Goal: Use online tool/utility: Utilize a website feature to perform a specific function

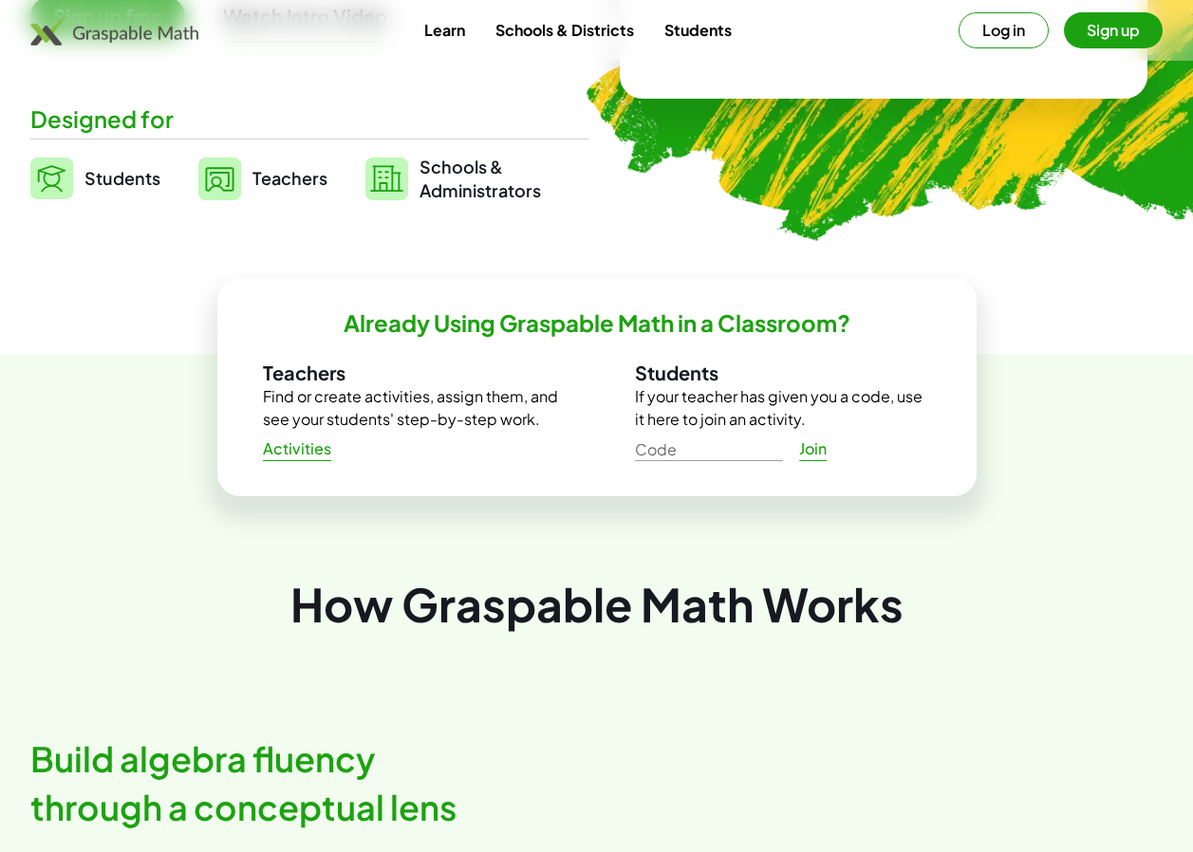
scroll to position [380, 0]
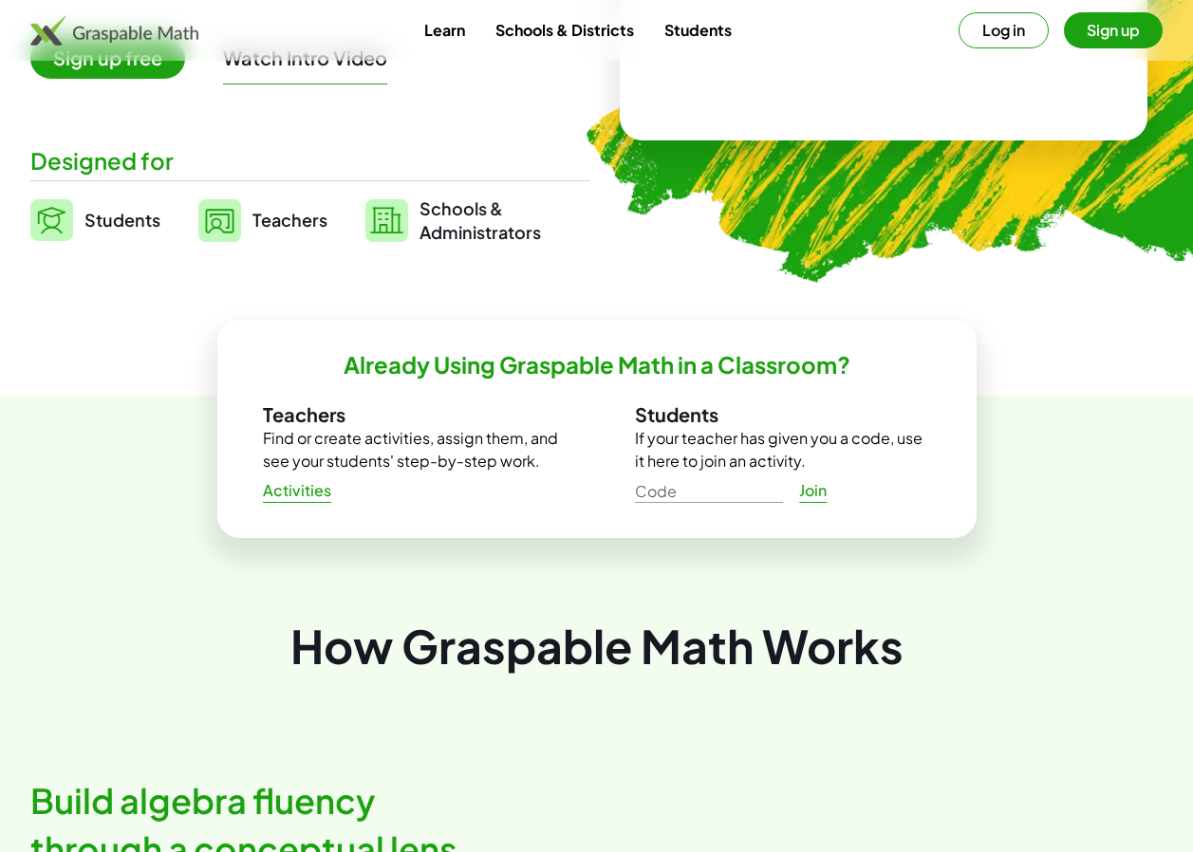
click at [49, 218] on img at bounding box center [51, 220] width 43 height 42
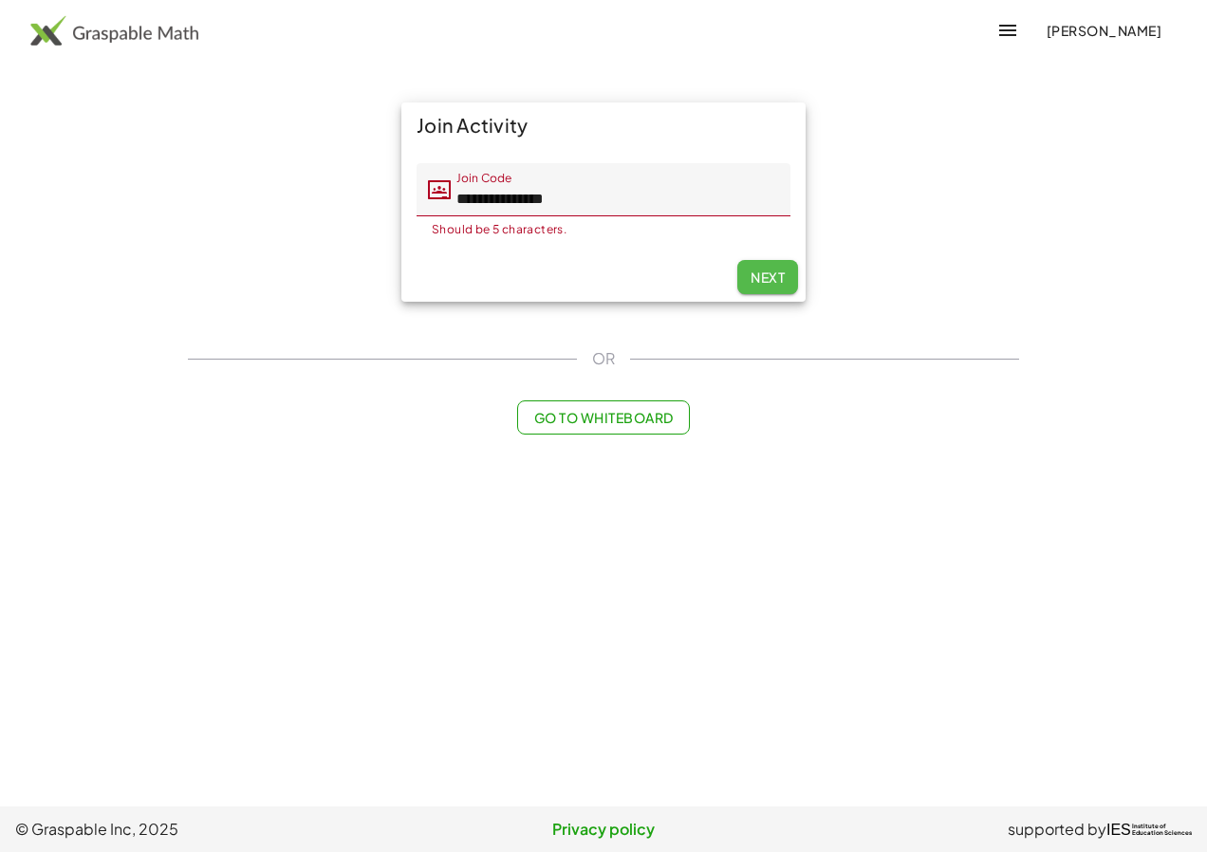
click at [773, 270] on span "Next" at bounding box center [768, 277] width 34 height 17
click at [615, 199] on input "**********" at bounding box center [621, 189] width 340 height 53
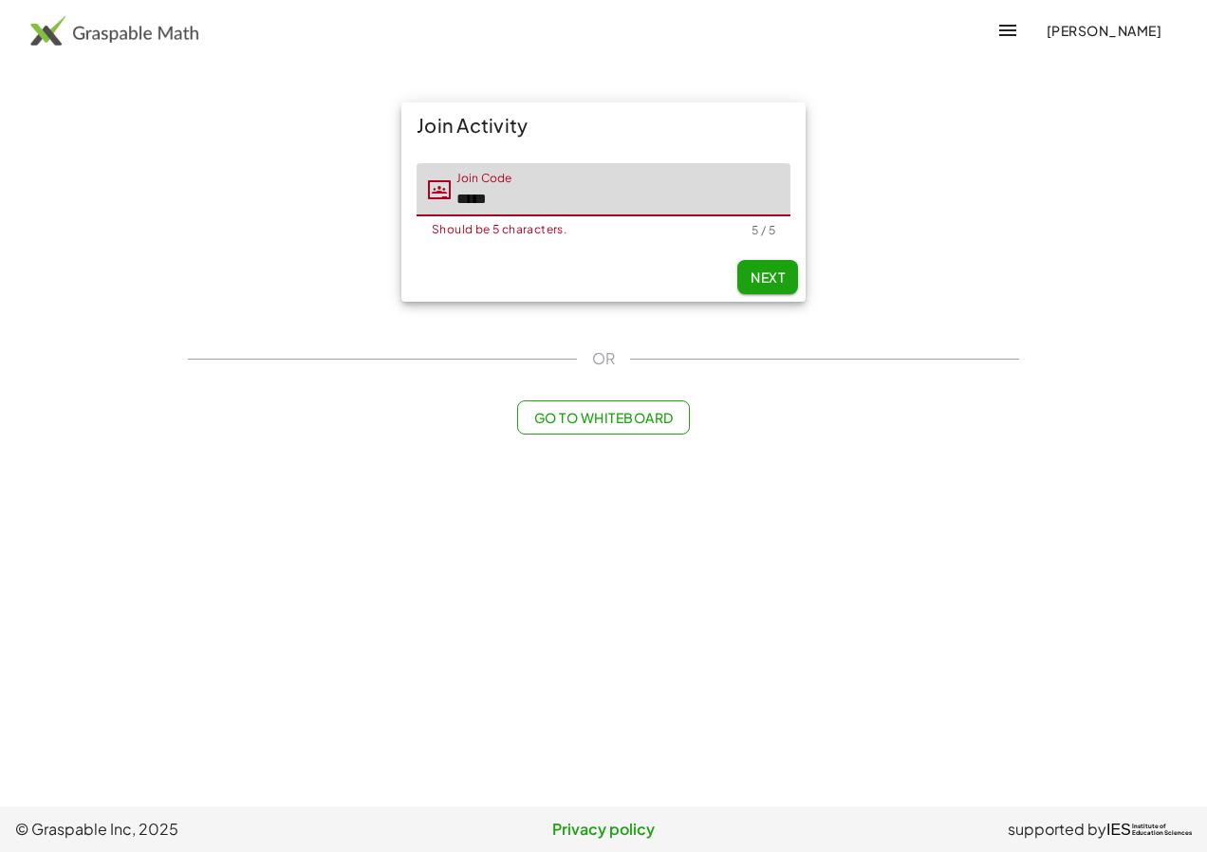
type input "*****"
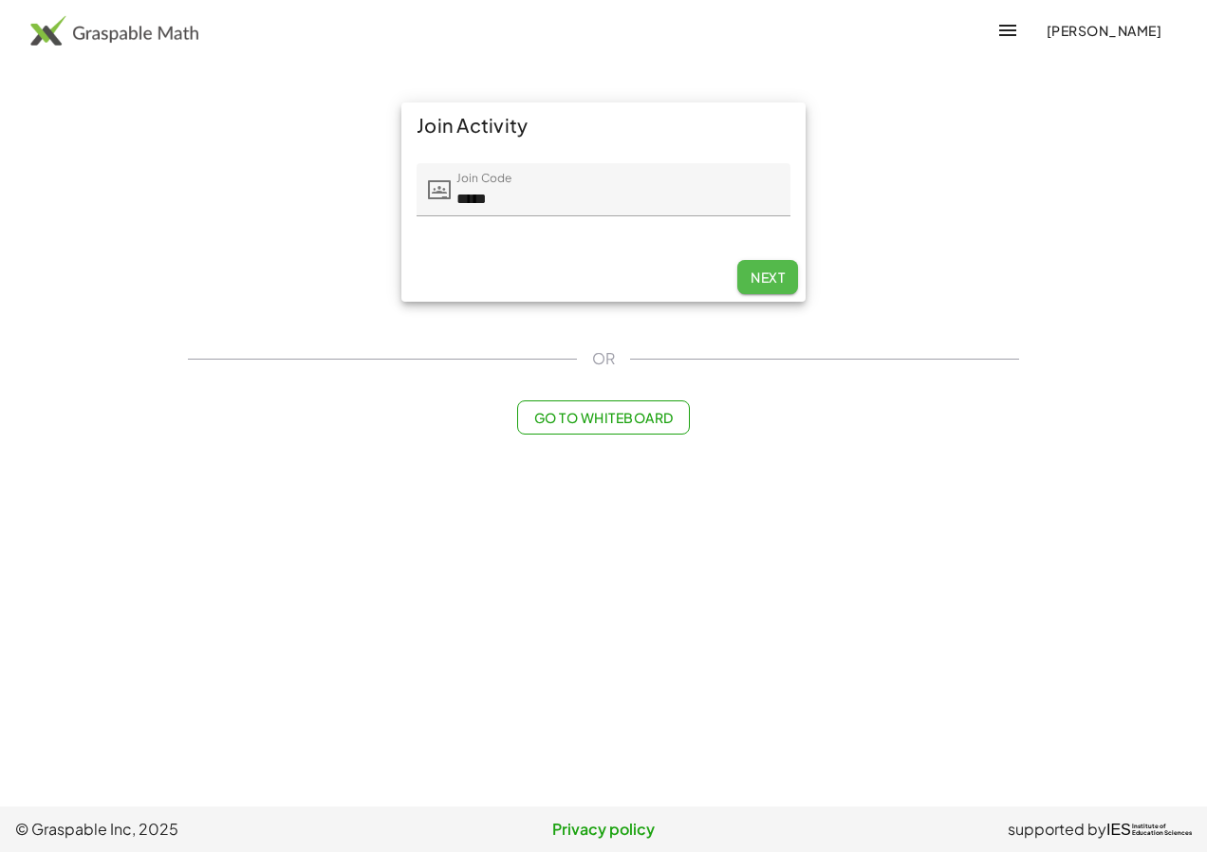
click at [751, 270] on span "Next" at bounding box center [768, 277] width 34 height 17
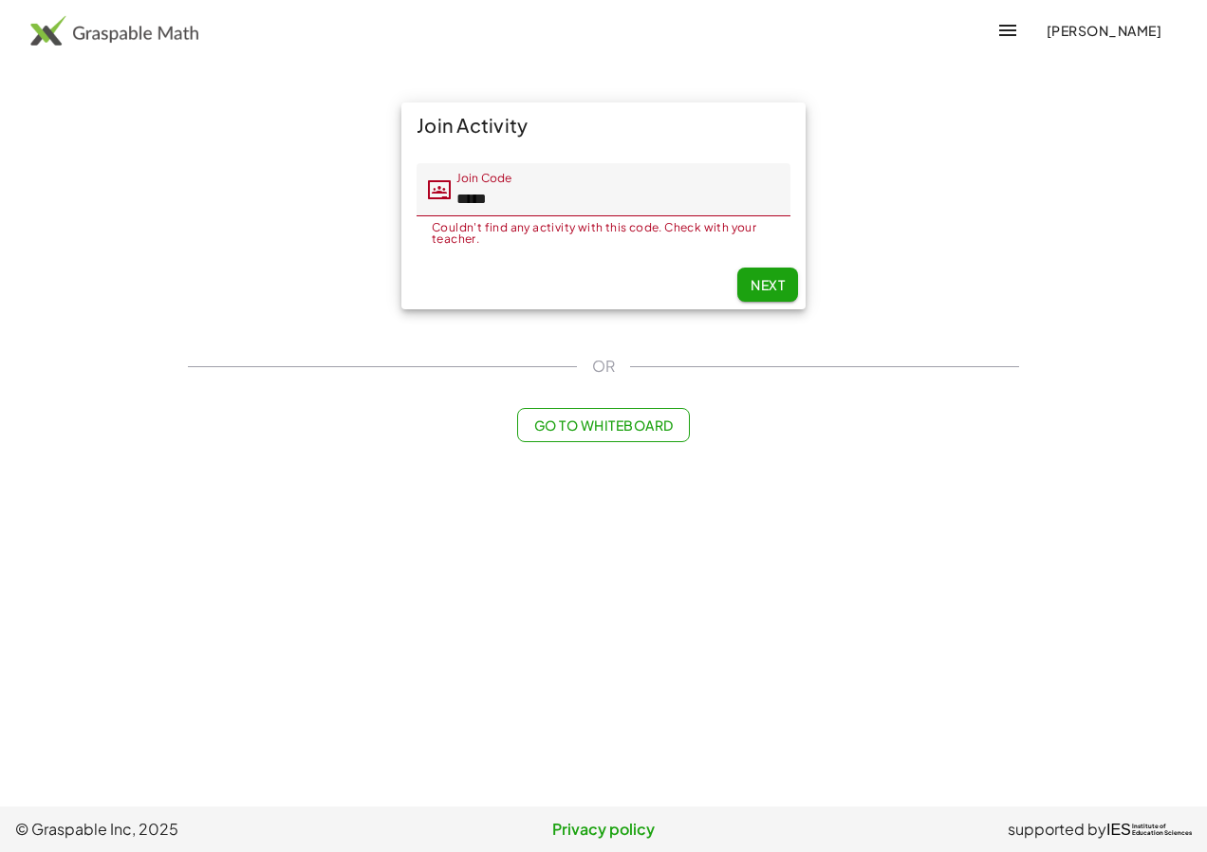
click at [658, 423] on span "Go to Whiteboard" at bounding box center [603, 425] width 140 height 17
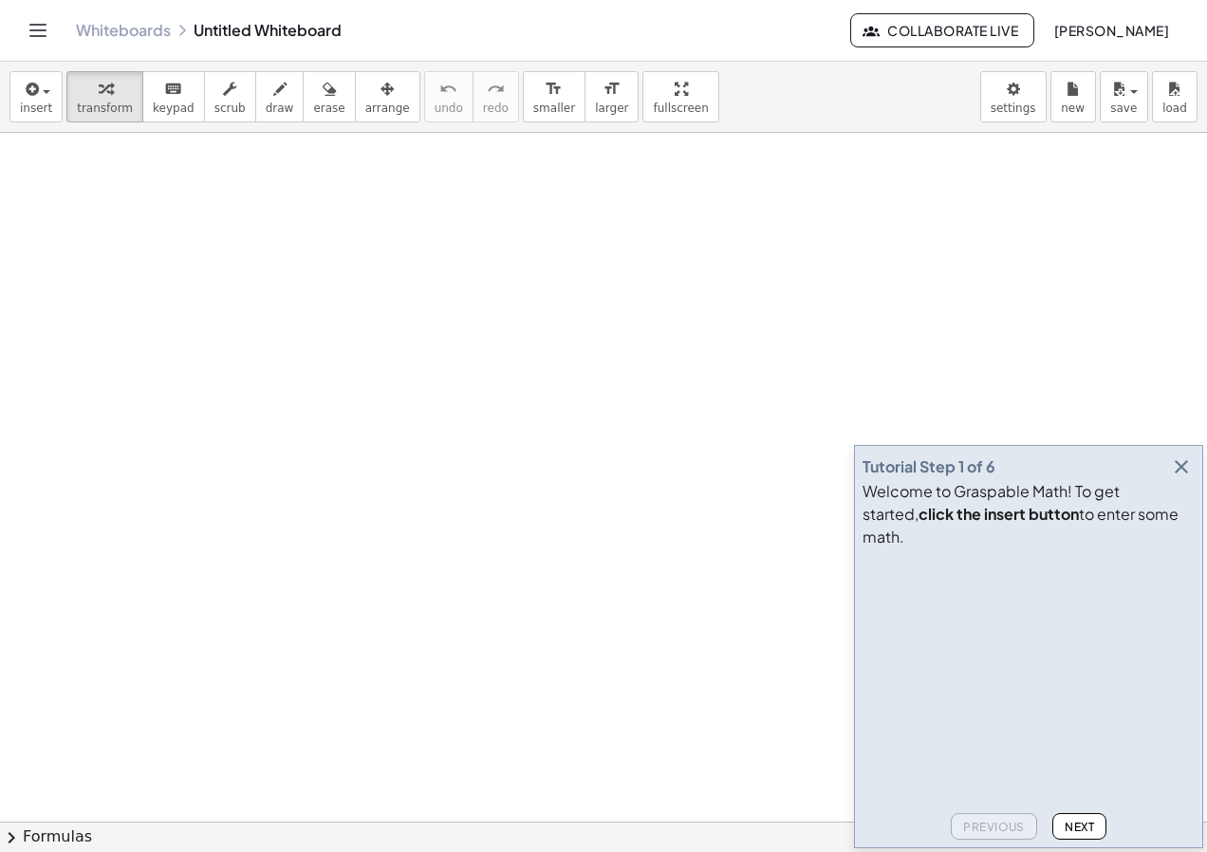
click at [1178, 478] on icon "button" at bounding box center [1181, 467] width 23 height 23
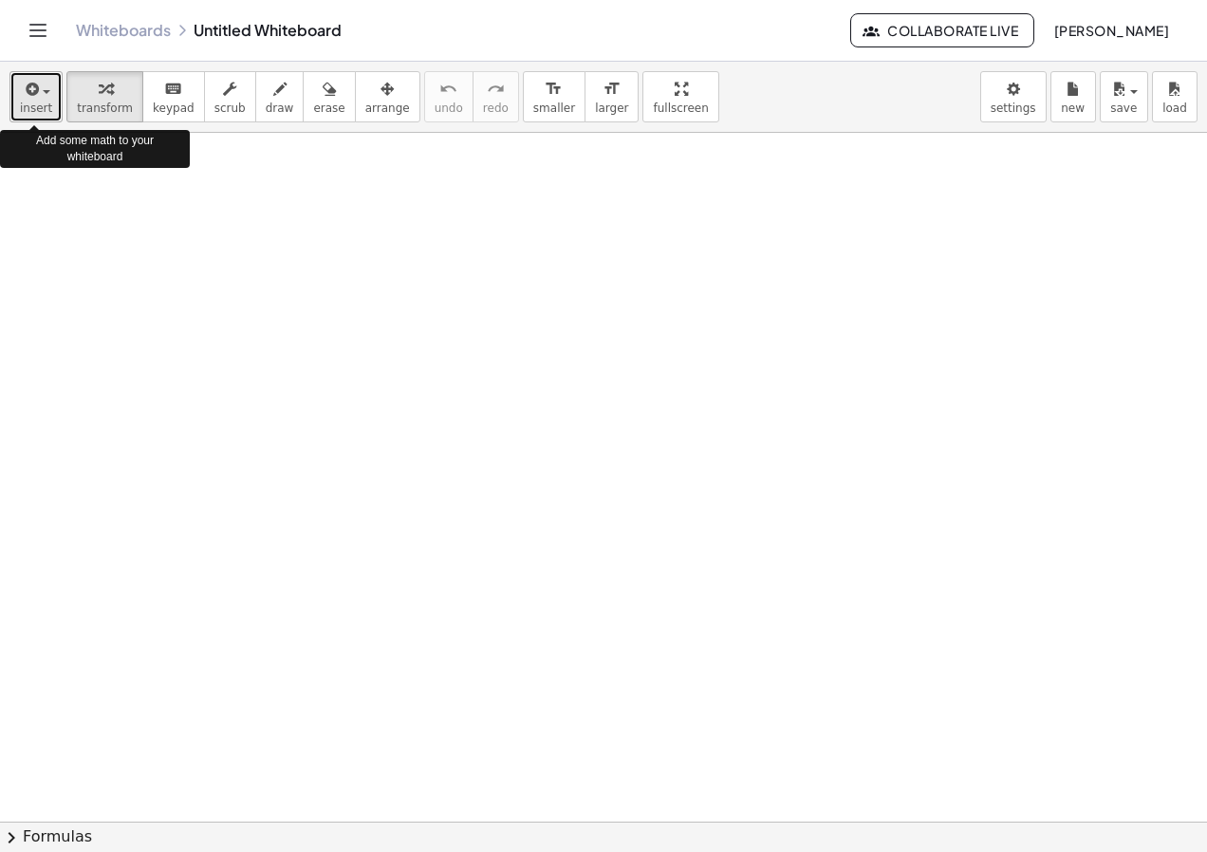
click at [37, 103] on span "insert" at bounding box center [36, 108] width 32 height 13
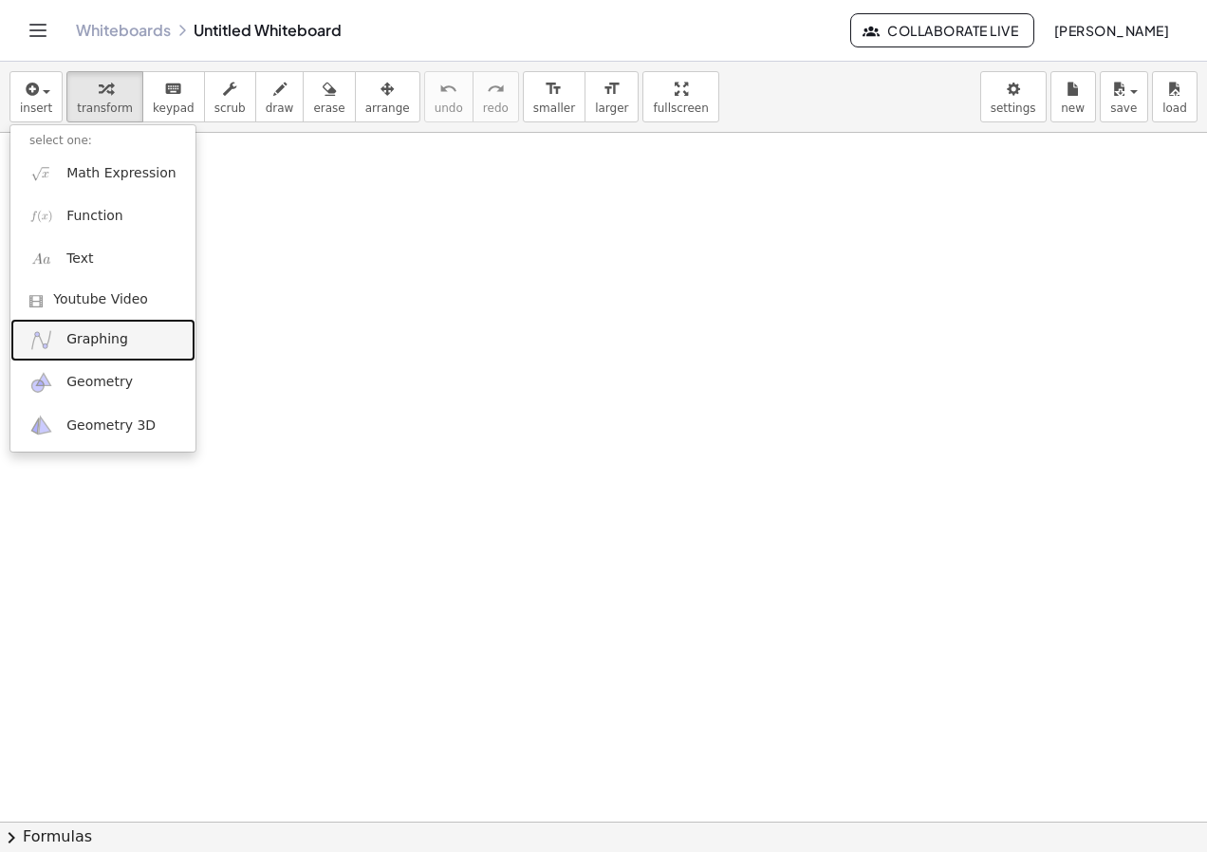
click at [113, 337] on span "Graphing" at bounding box center [97, 339] width 62 height 19
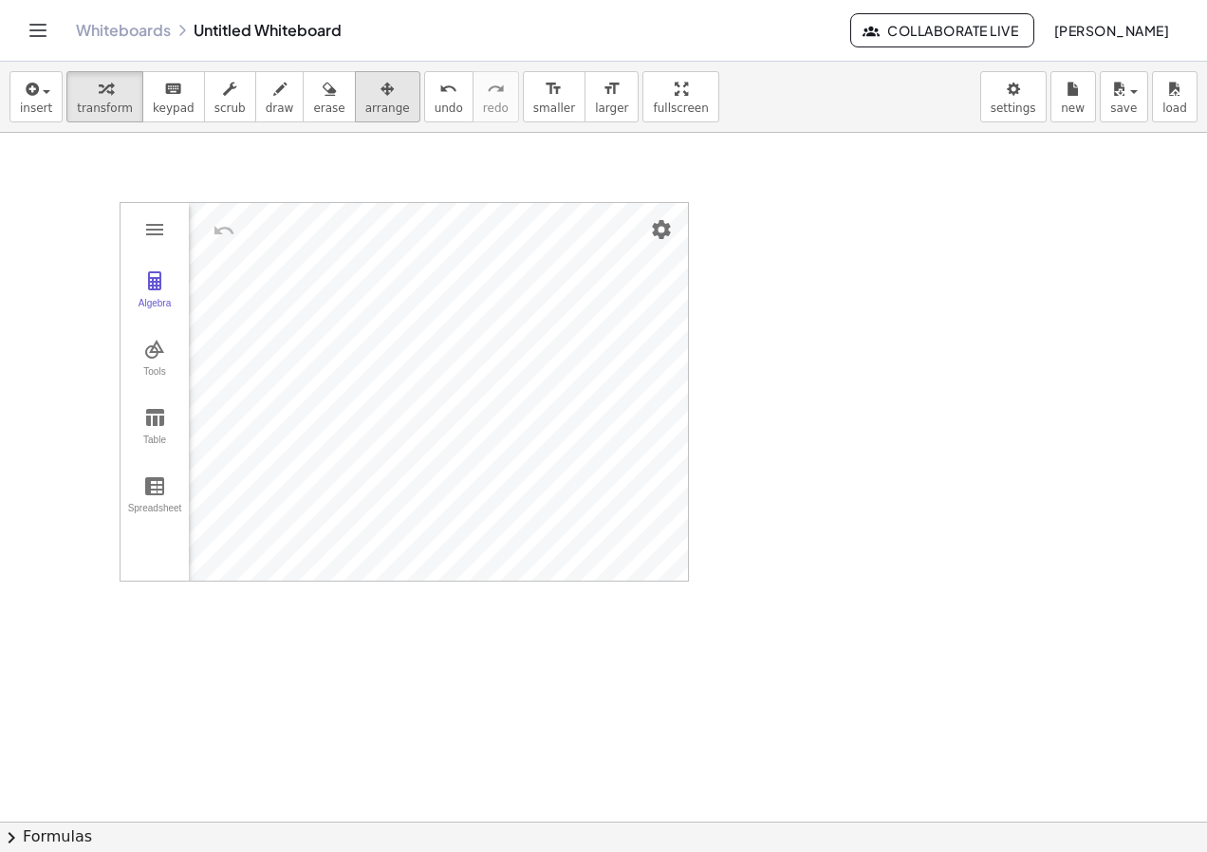
click at [365, 102] on span "arrange" at bounding box center [387, 108] width 45 height 13
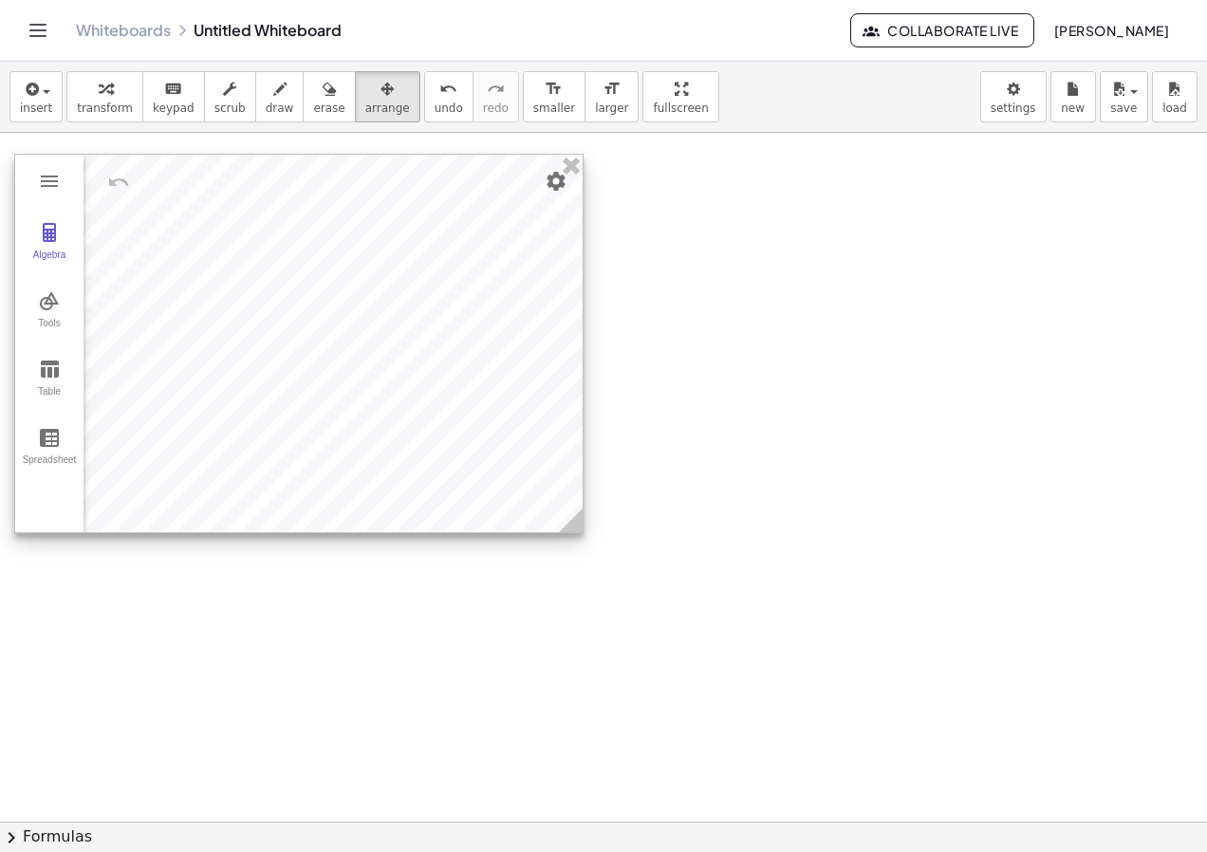
drag, startPoint x: 386, startPoint y: 276, endPoint x: 281, endPoint y: 228, distance: 115.9
click at [281, 228] on div at bounding box center [298, 344] width 567 height 378
click at [293, 224] on div at bounding box center [295, 344] width 567 height 378
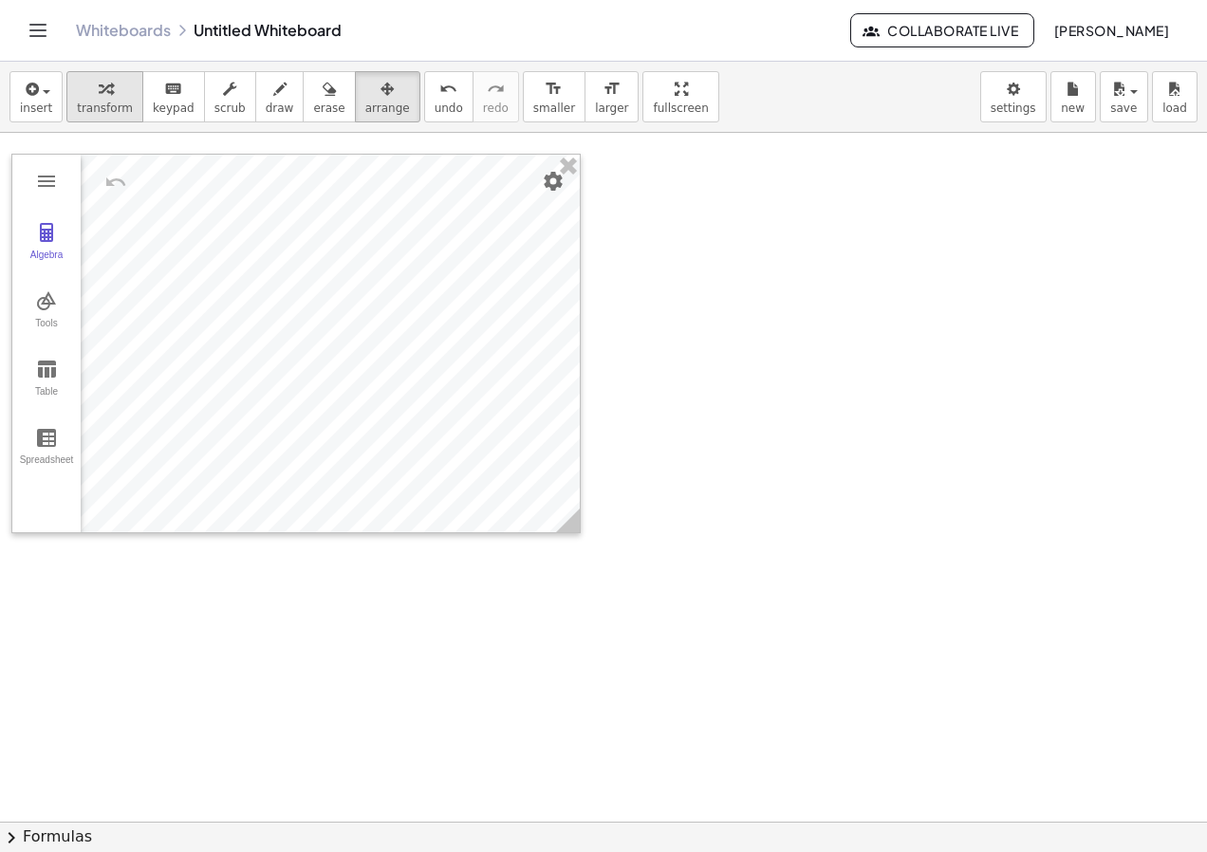
click at [100, 111] on span "transform" at bounding box center [105, 108] width 56 height 13
click at [339, 65] on div "insert select one: Math Expression Function Text Youtube Video Graphing Geometr…" at bounding box center [603, 97] width 1207 height 71
click at [381, 87] on icon "button" at bounding box center [387, 89] width 13 height 23
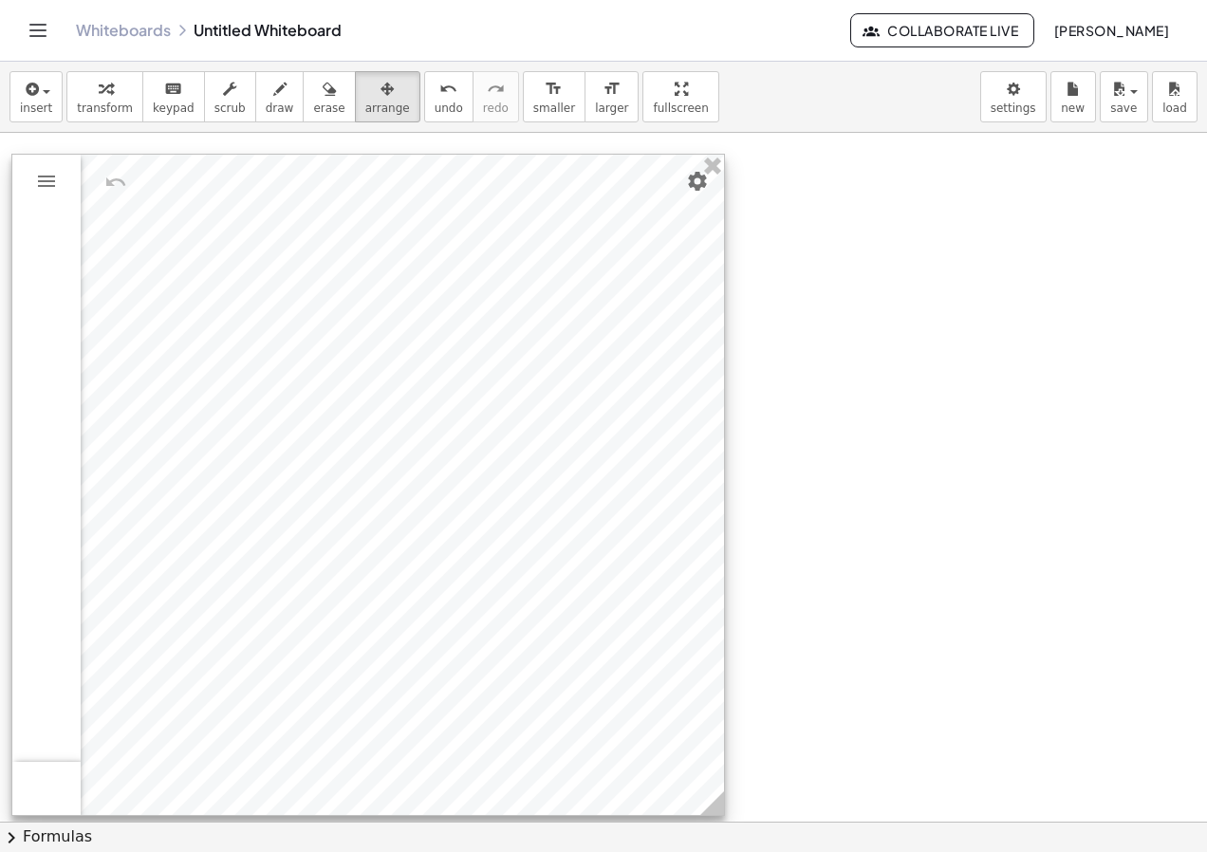
drag, startPoint x: 576, startPoint y: 523, endPoint x: 720, endPoint y: 806, distance: 317.5
click at [720, 806] on icon at bounding box center [712, 803] width 24 height 24
click at [46, 177] on img "Graphing Calculator" at bounding box center [46, 181] width 23 height 23
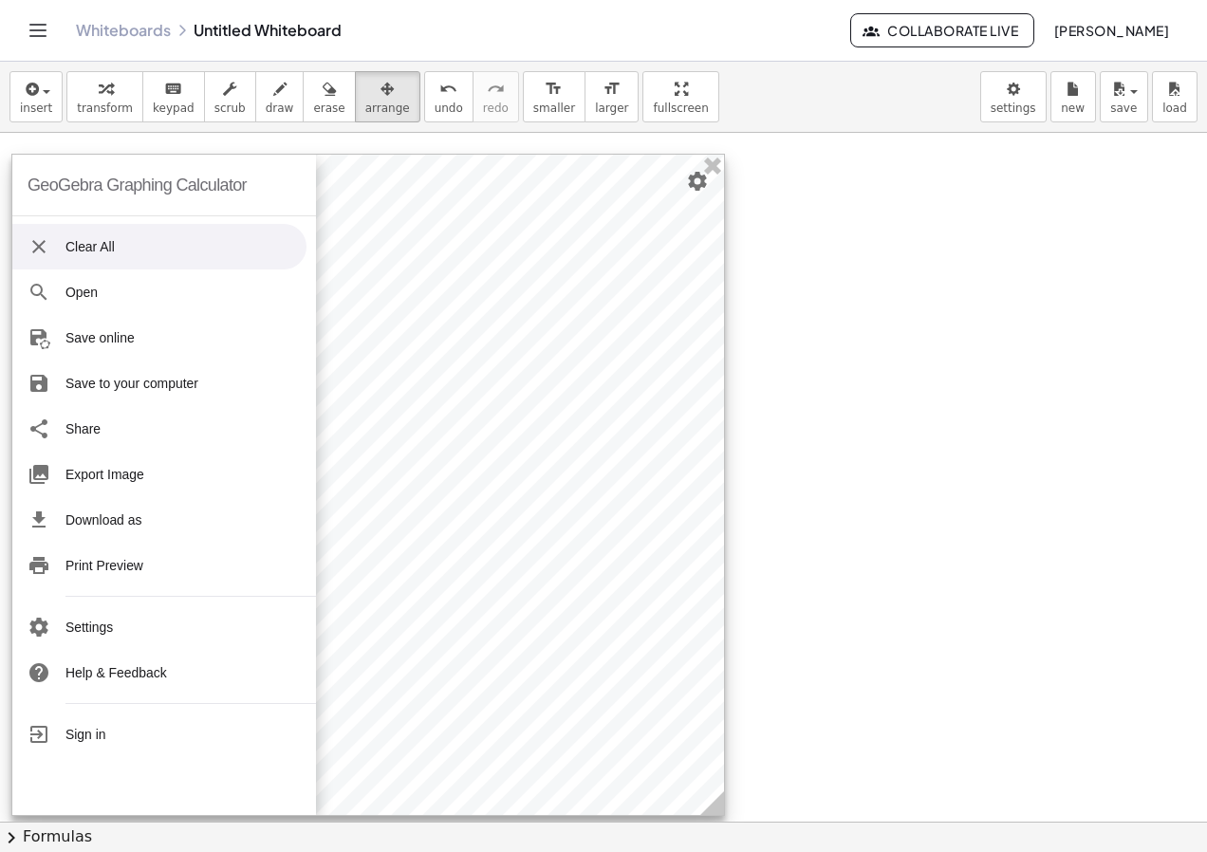
click at [46, 178] on div "GeoGebra Graphing Calculator" at bounding box center [137, 185] width 219 height 61
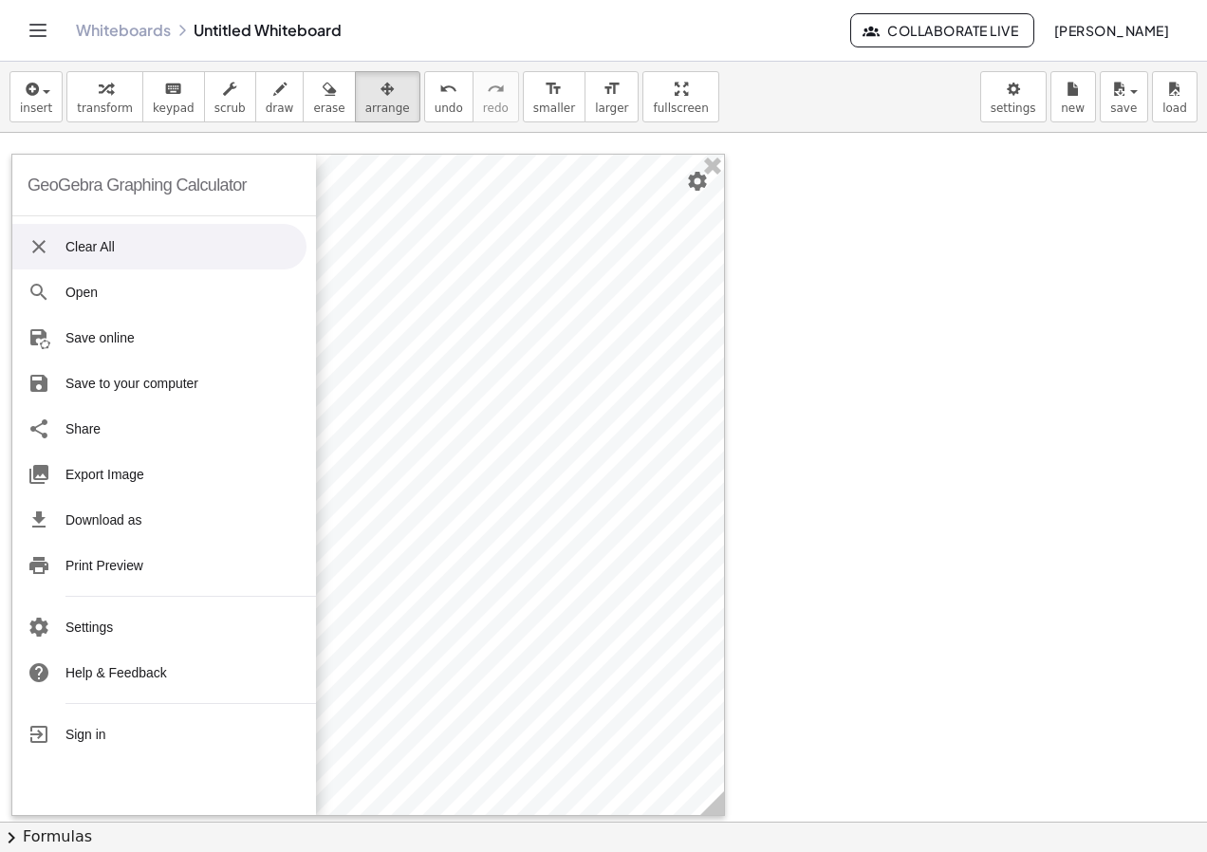
click at [105, 94] on div "button" at bounding box center [105, 88] width 56 height 23
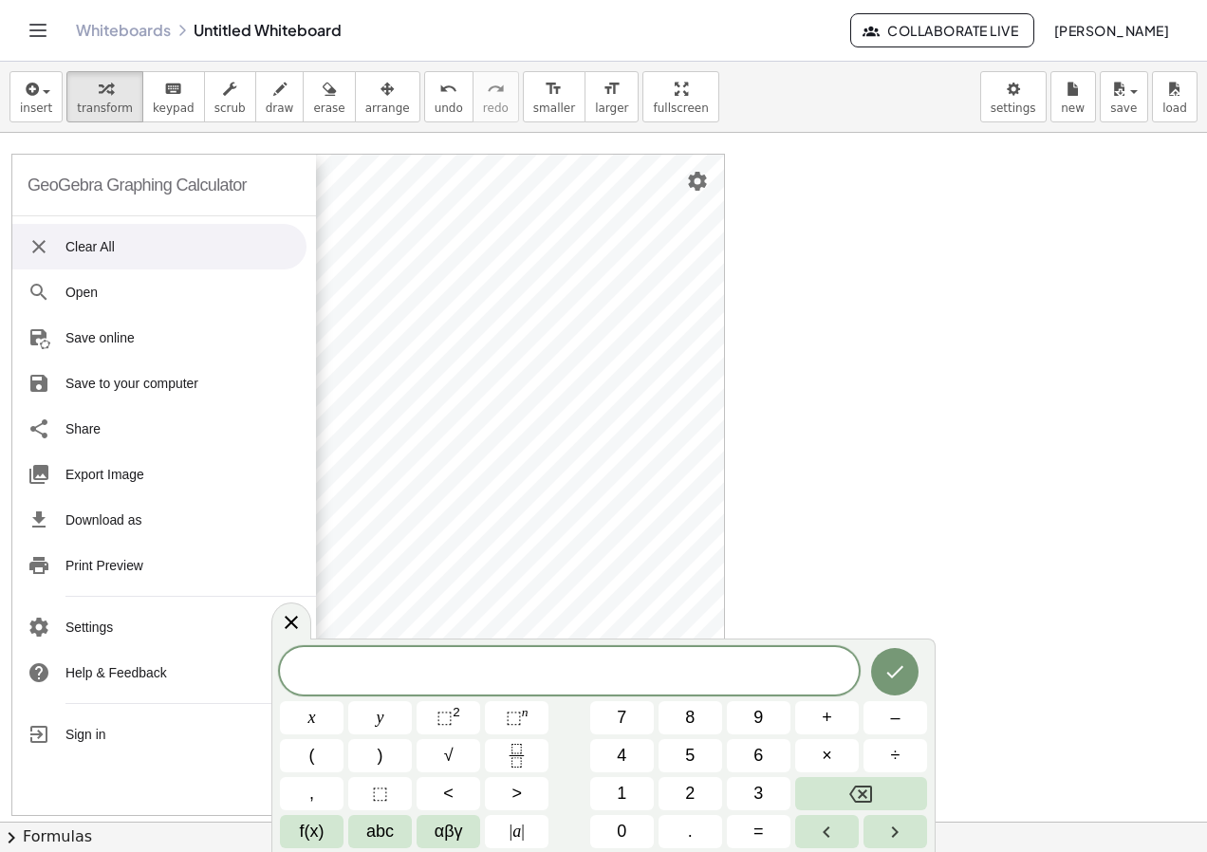
click at [300, 181] on div "GeoGebra Graphing Calculator" at bounding box center [164, 186] width 304 height 62
click at [328, 175] on div "GeoGebra Graphing Calculator Clear All Open Save online Save to your computer S…" at bounding box center [368, 485] width 714 height 662
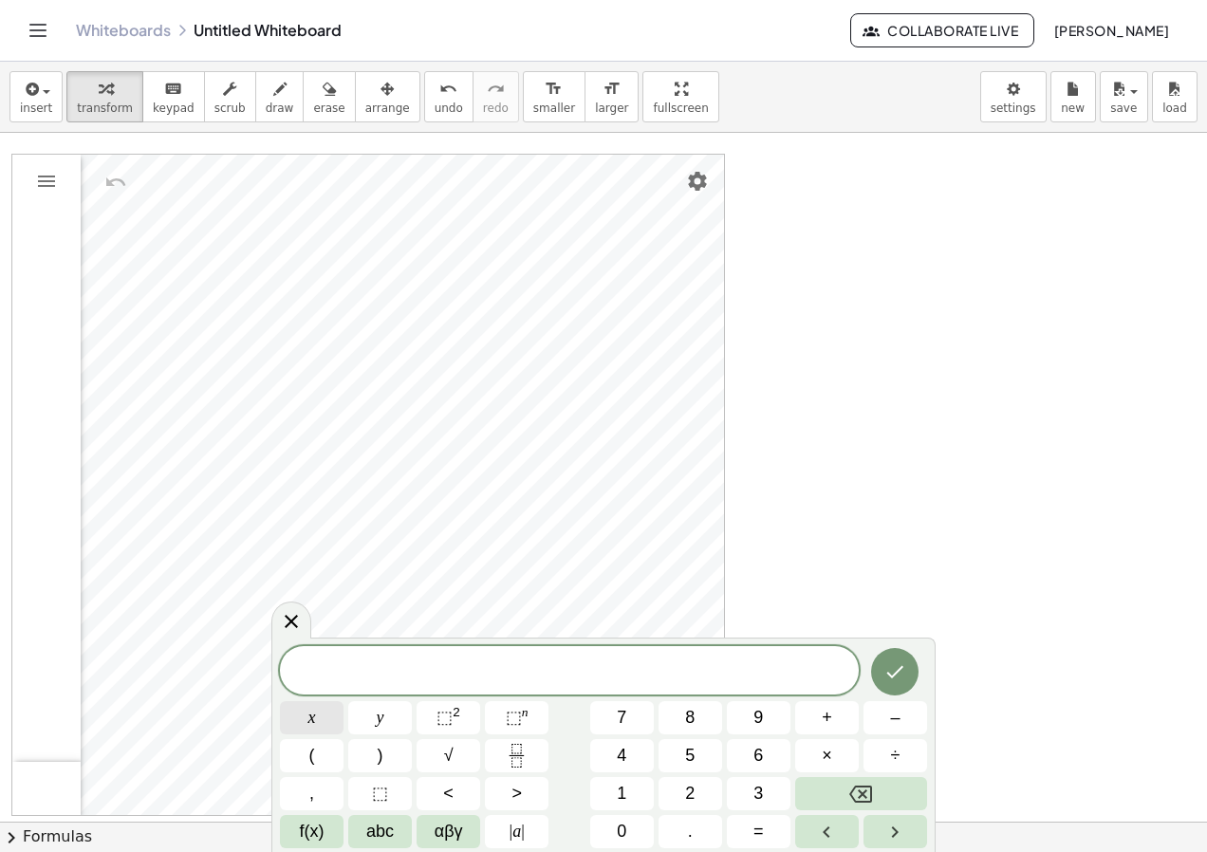
click at [314, 712] on span "x" at bounding box center [312, 718] width 8 height 26
click at [343, 822] on button "f(x)" at bounding box center [312, 831] width 64 height 33
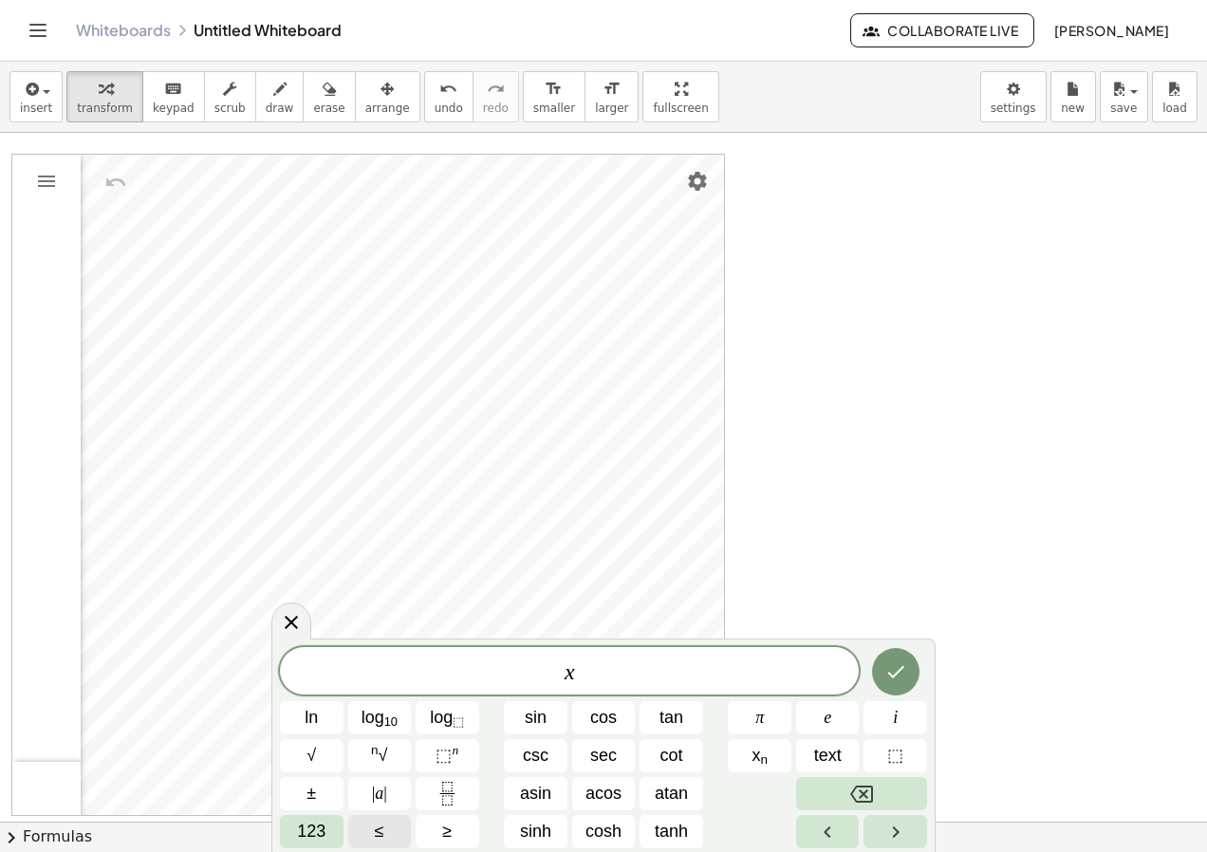
click at [360, 832] on button "≤" at bounding box center [380, 831] width 64 height 33
click at [847, 781] on button "Backspace" at bounding box center [861, 793] width 131 height 33
click at [320, 832] on span "123" at bounding box center [311, 832] width 28 height 26
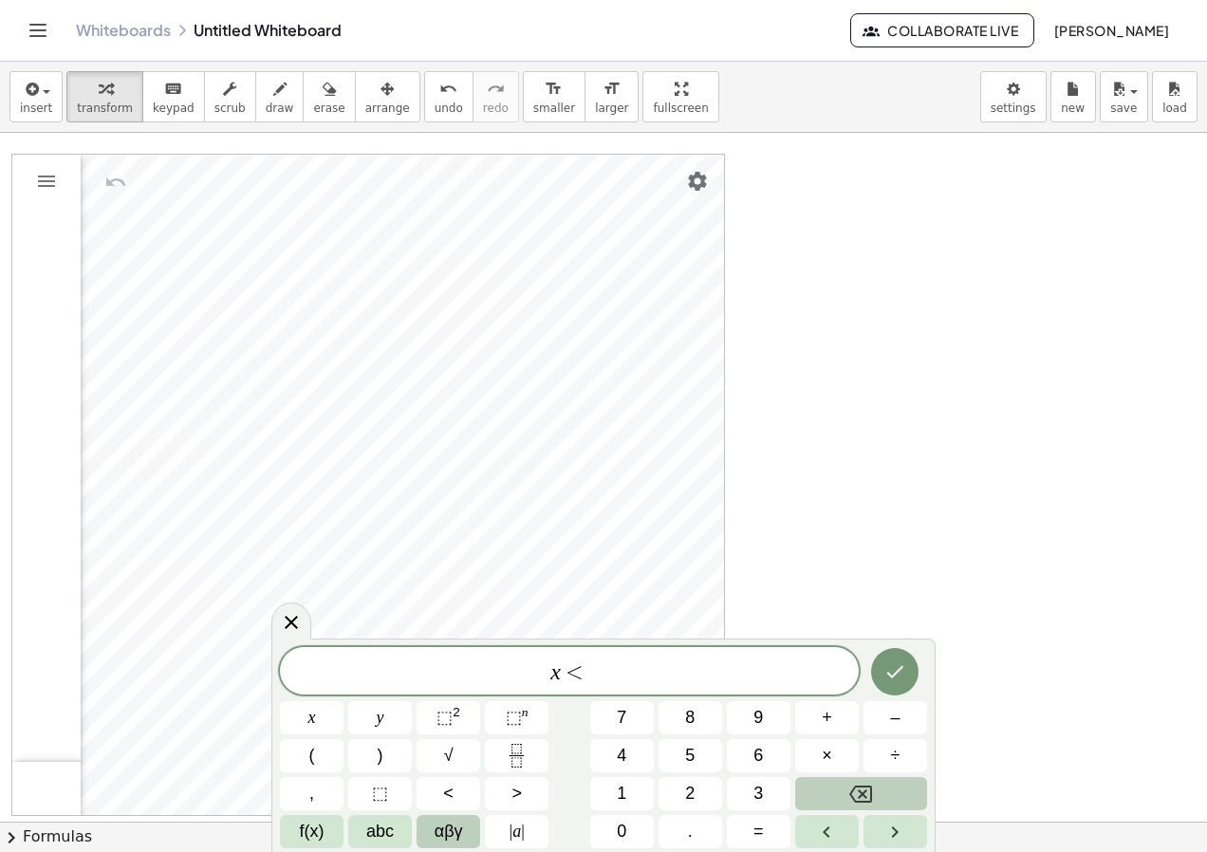
click at [436, 832] on span "αβγ" at bounding box center [449, 832] width 28 height 26
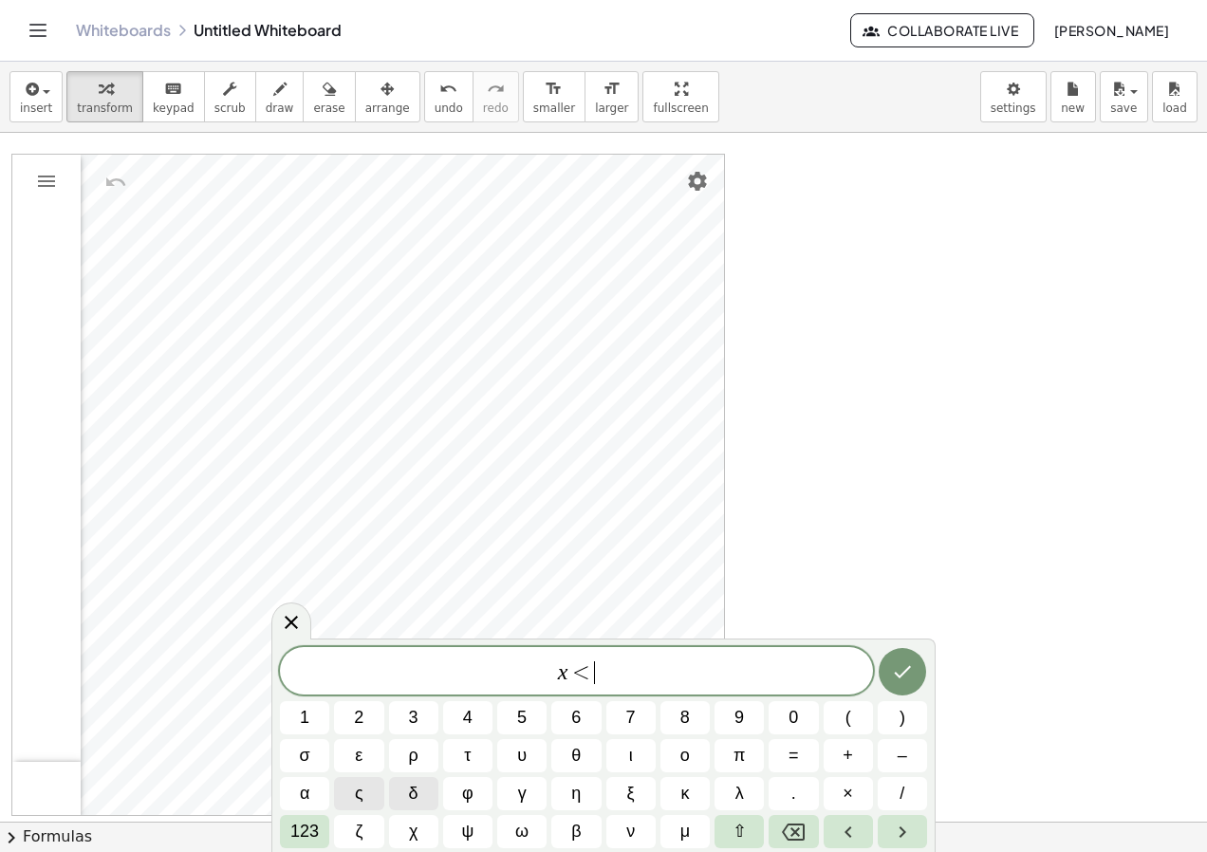
click at [319, 826] on span "123" at bounding box center [304, 832] width 28 height 26
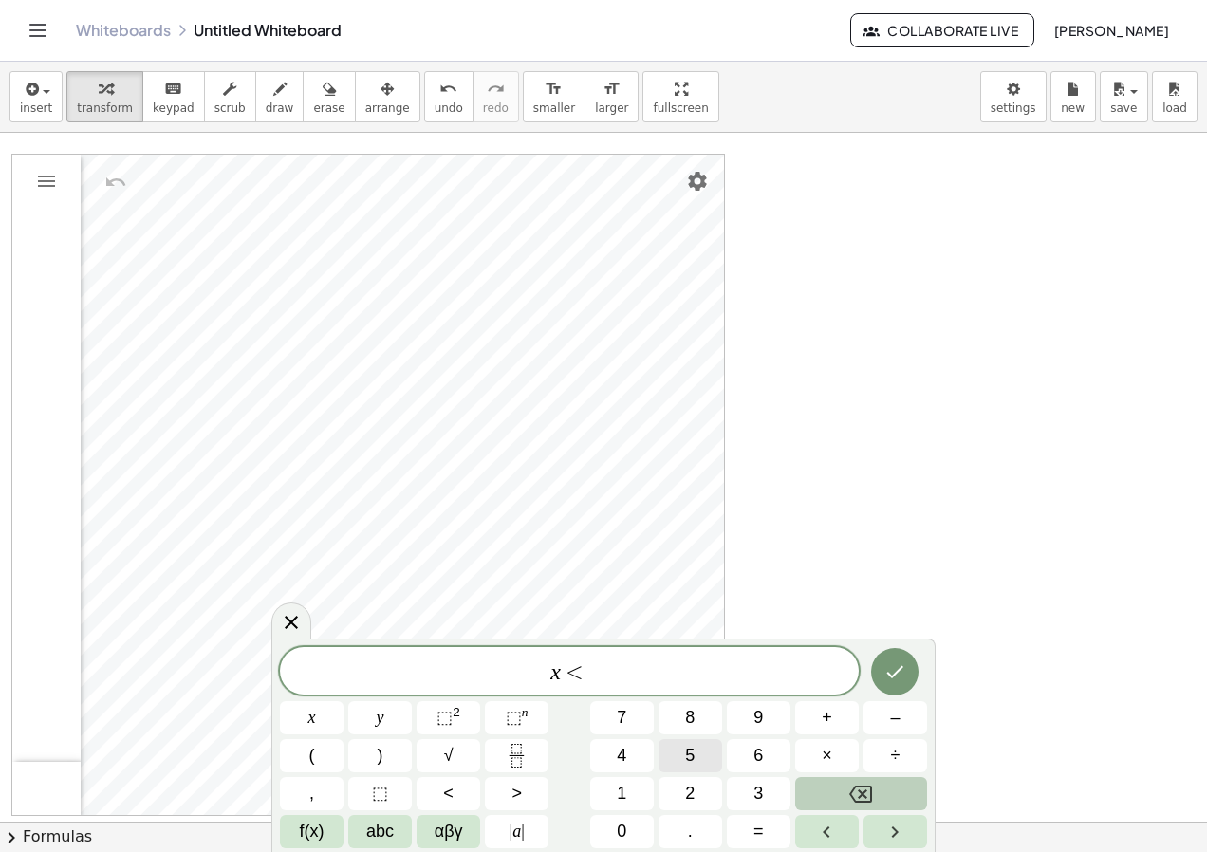
click at [701, 755] on button "5" at bounding box center [691, 755] width 64 height 33
click at [900, 679] on icon "Done" at bounding box center [895, 671] width 23 height 23
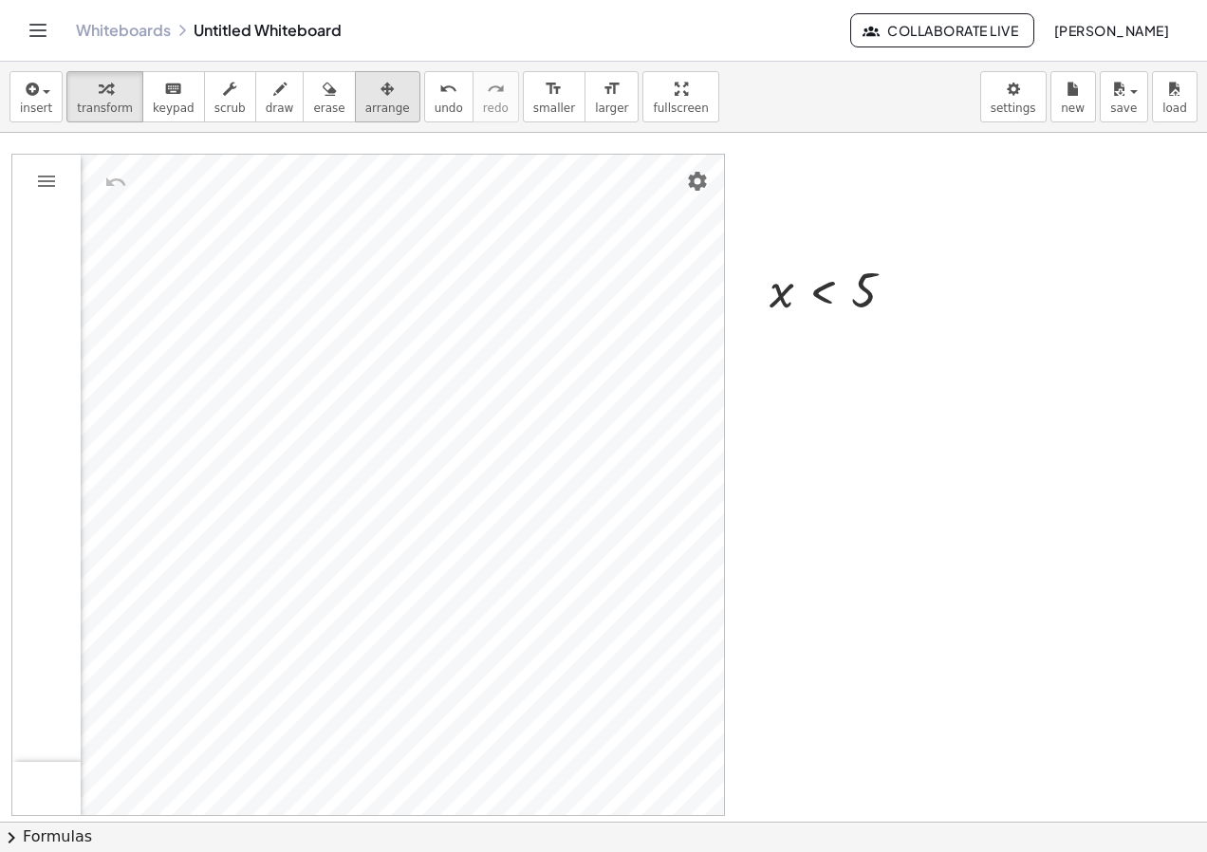
click at [365, 89] on div "button" at bounding box center [387, 88] width 45 height 23
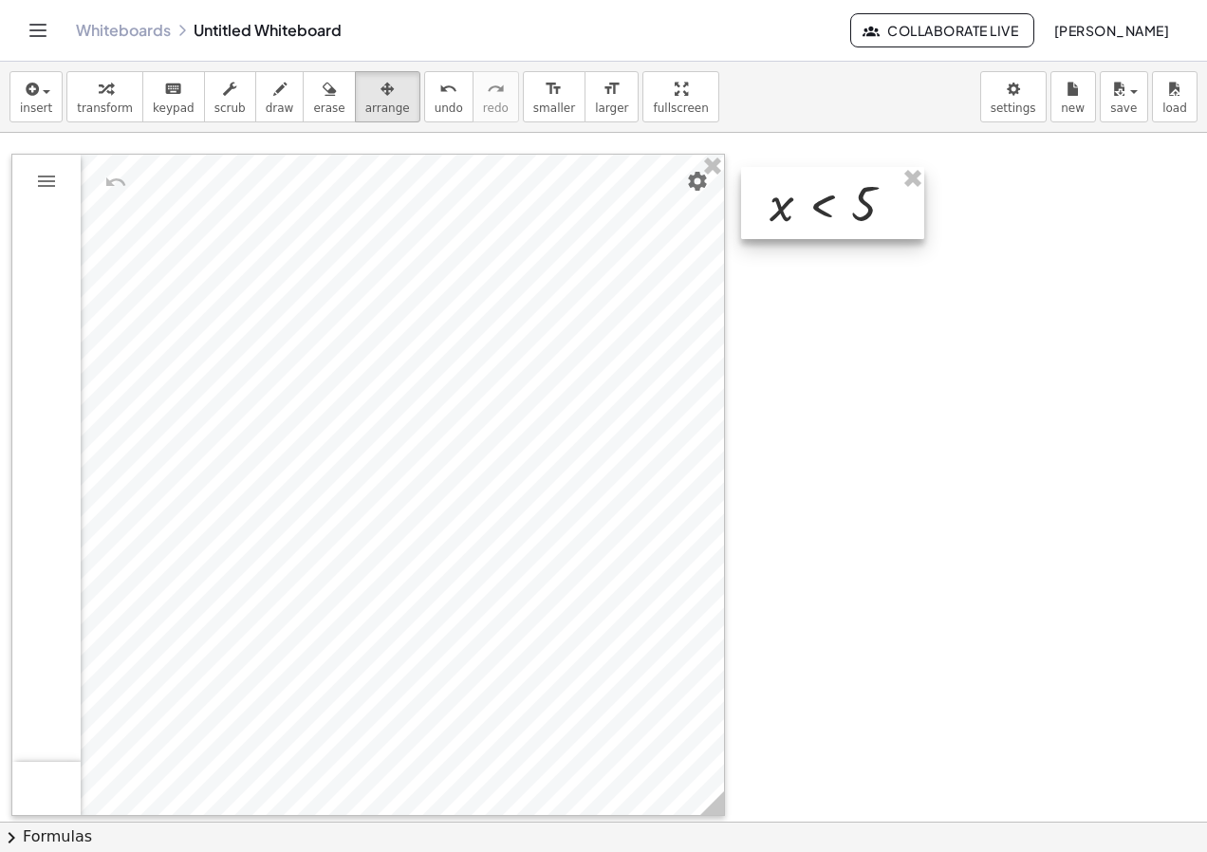
drag, startPoint x: 804, startPoint y: 248, endPoint x: 802, endPoint y: 189, distance: 58.9
click at [802, 189] on div at bounding box center [832, 203] width 183 height 72
click at [99, 92] on icon "button" at bounding box center [105, 89] width 13 height 23
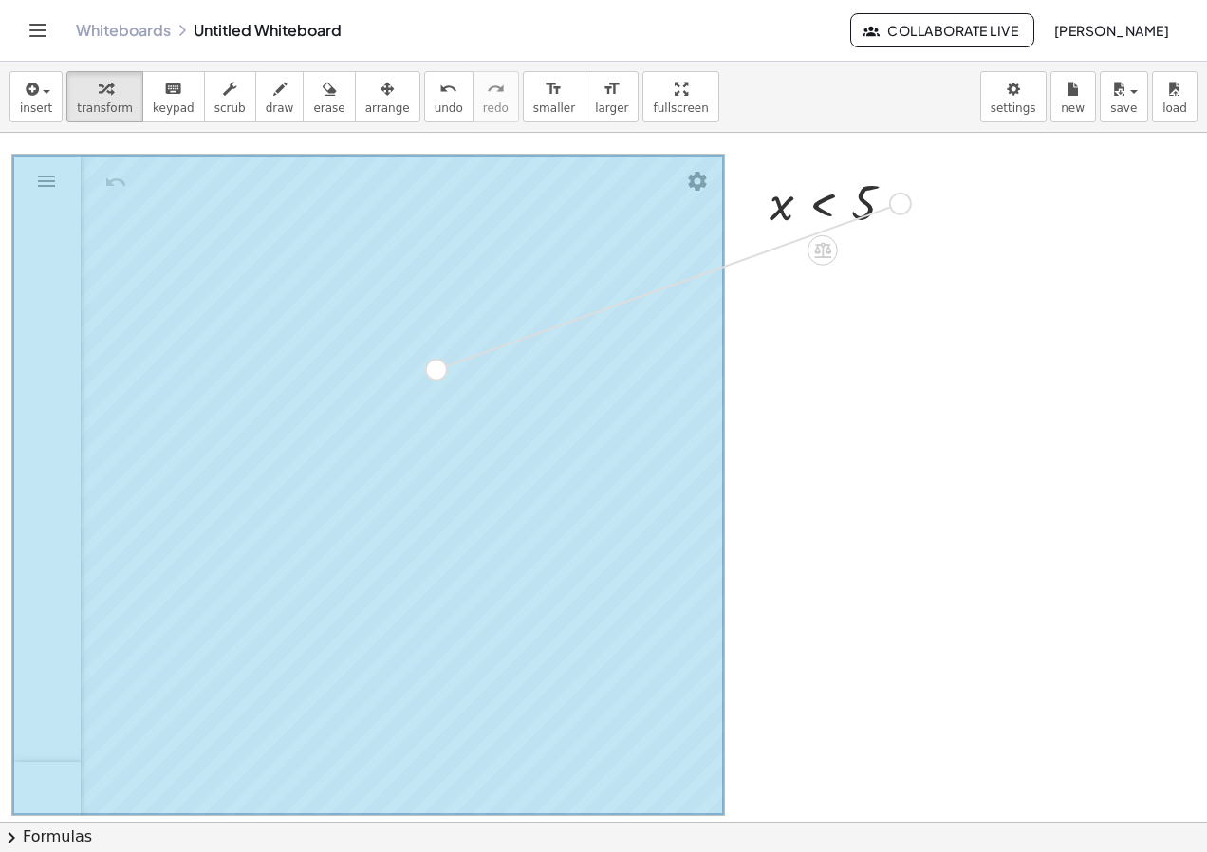
drag, startPoint x: 900, startPoint y: 203, endPoint x: 425, endPoint y: 354, distance: 497.9
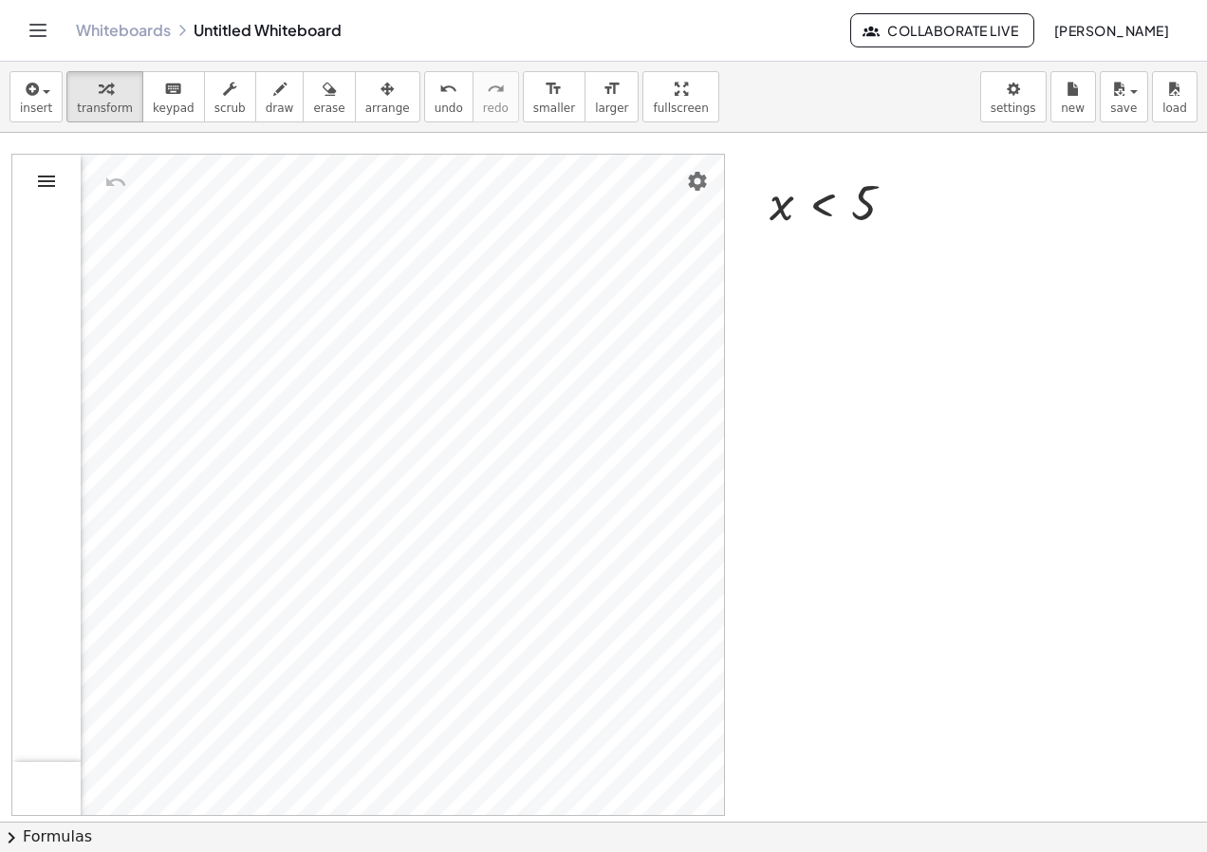
click at [43, 176] on img "Graphing Calculator" at bounding box center [46, 181] width 23 height 23
click at [106, 184] on img "Undo" at bounding box center [115, 182] width 23 height 23
click at [430, 113] on button "undo undo" at bounding box center [448, 96] width 49 height 51
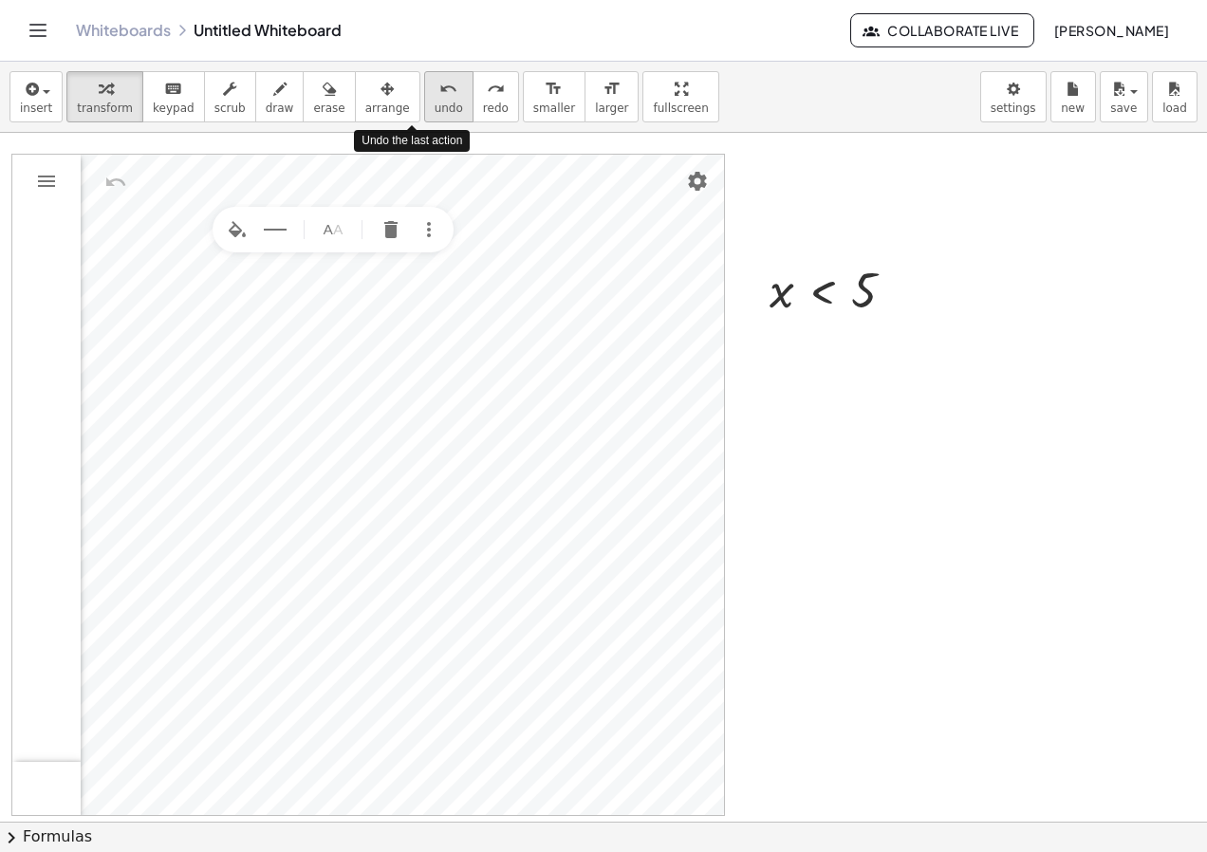
click at [430, 113] on button "undo undo" at bounding box center [448, 96] width 49 height 51
click at [428, 113] on button "undo undo" at bounding box center [448, 96] width 49 height 51
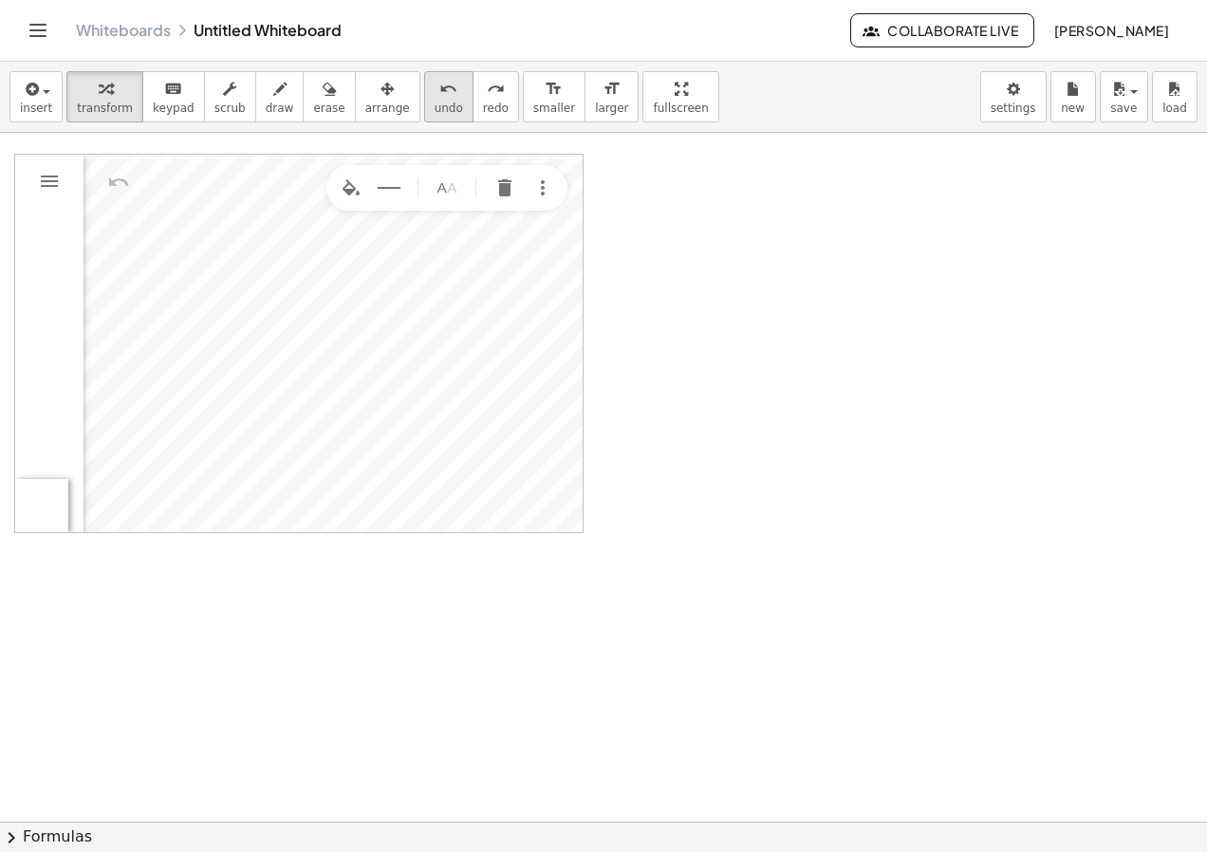
click at [424, 117] on button "undo undo" at bounding box center [448, 96] width 49 height 51
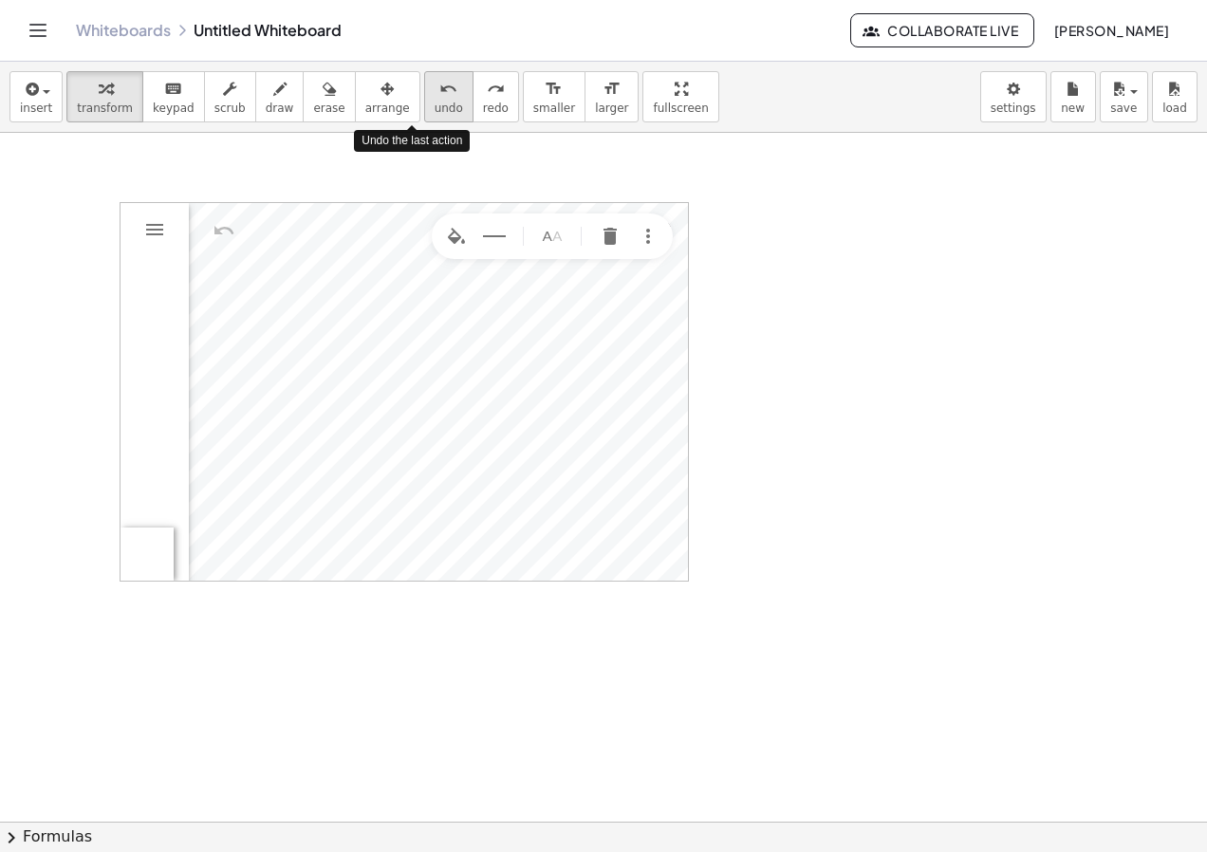
click at [424, 117] on button "undo undo" at bounding box center [448, 96] width 49 height 51
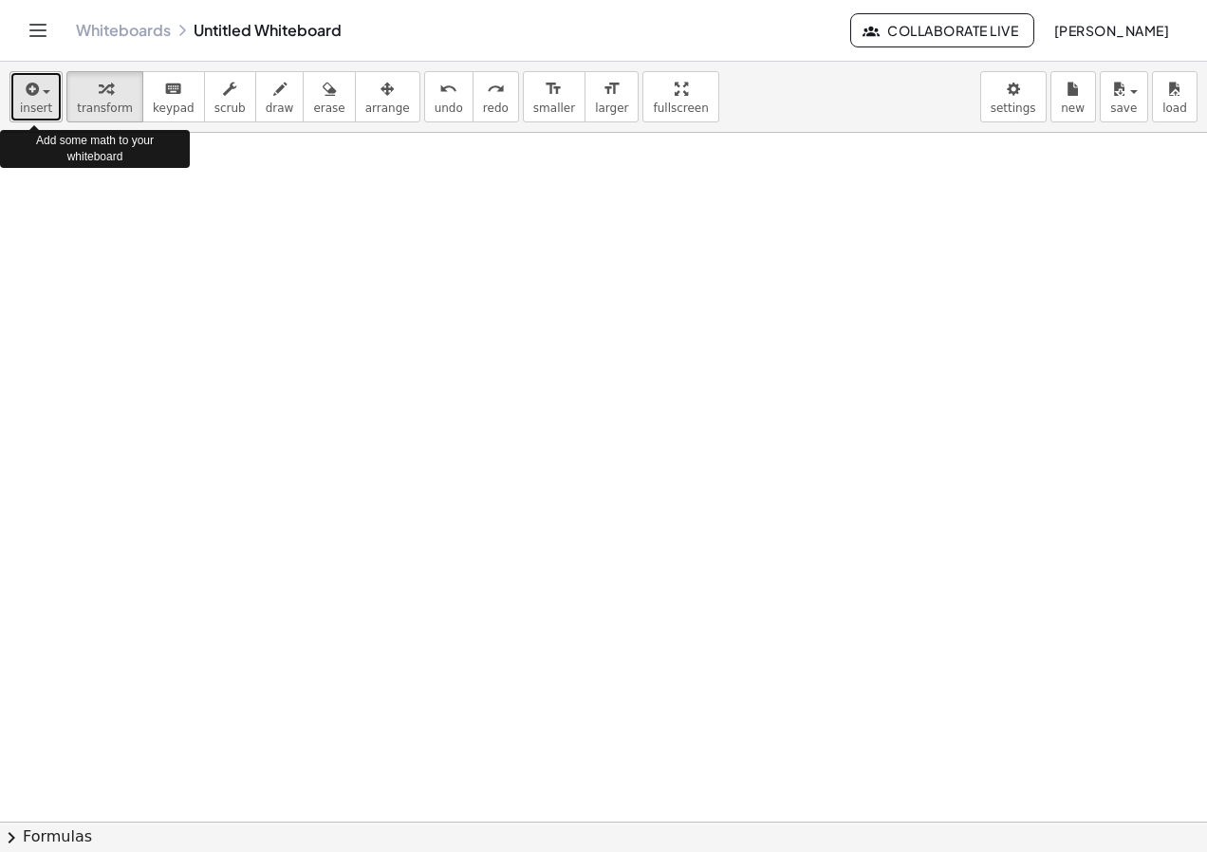
click at [30, 84] on icon "button" at bounding box center [30, 89] width 17 height 23
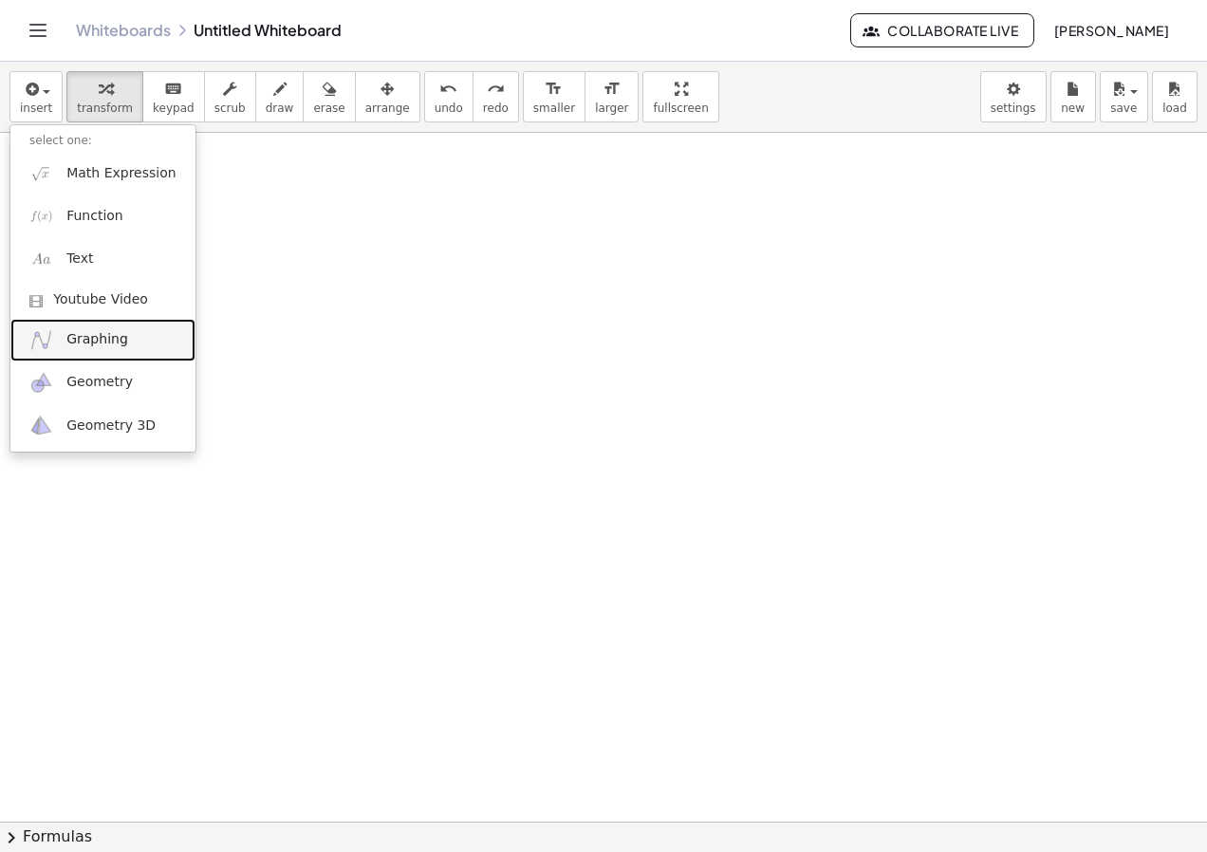
click at [85, 324] on link "Graphing" at bounding box center [102, 340] width 185 height 43
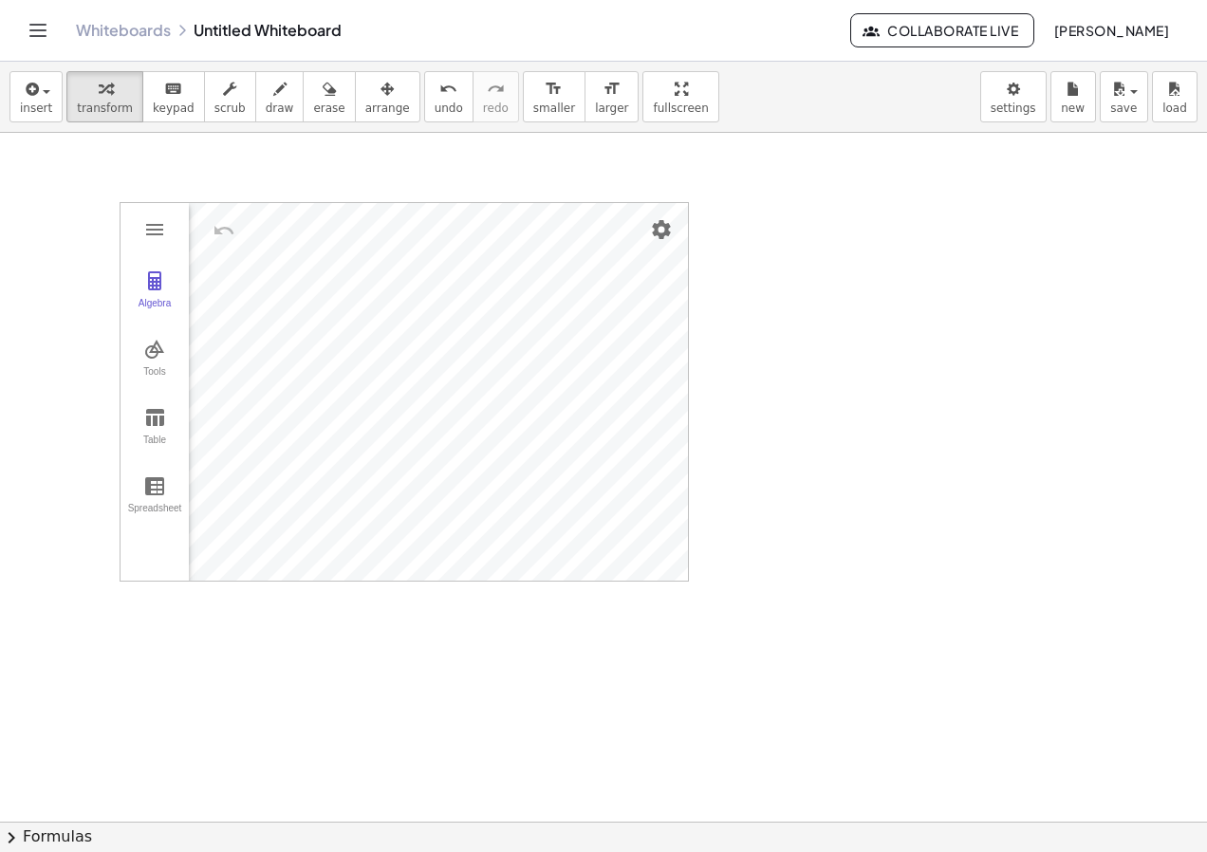
drag, startPoint x: 385, startPoint y: 105, endPoint x: 395, endPoint y: 128, distance: 24.7
click at [387, 104] on div "insert select one: Math Expression Function Text Youtube Video Graphing Geometr…" at bounding box center [603, 97] width 1207 height 71
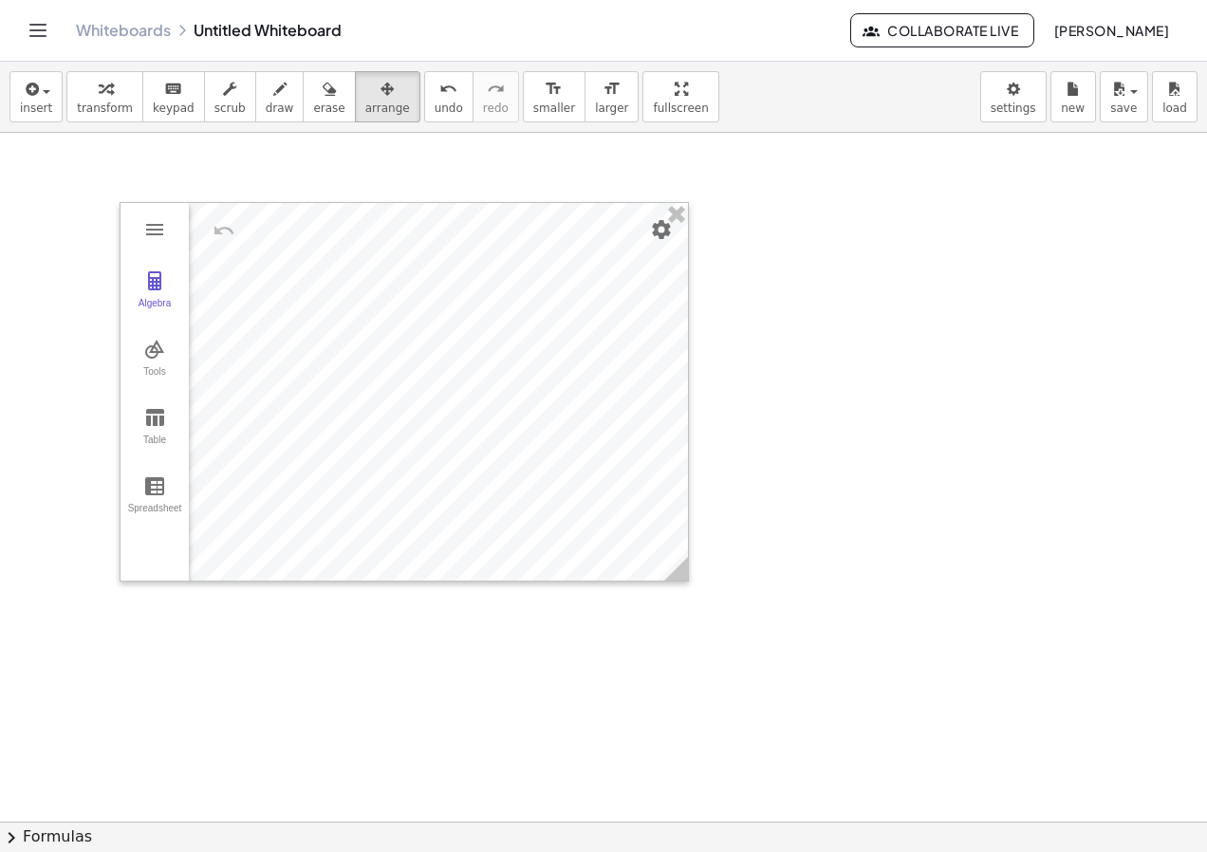
drag, startPoint x: 704, startPoint y: 602, endPoint x: 671, endPoint y: 551, distance: 60.3
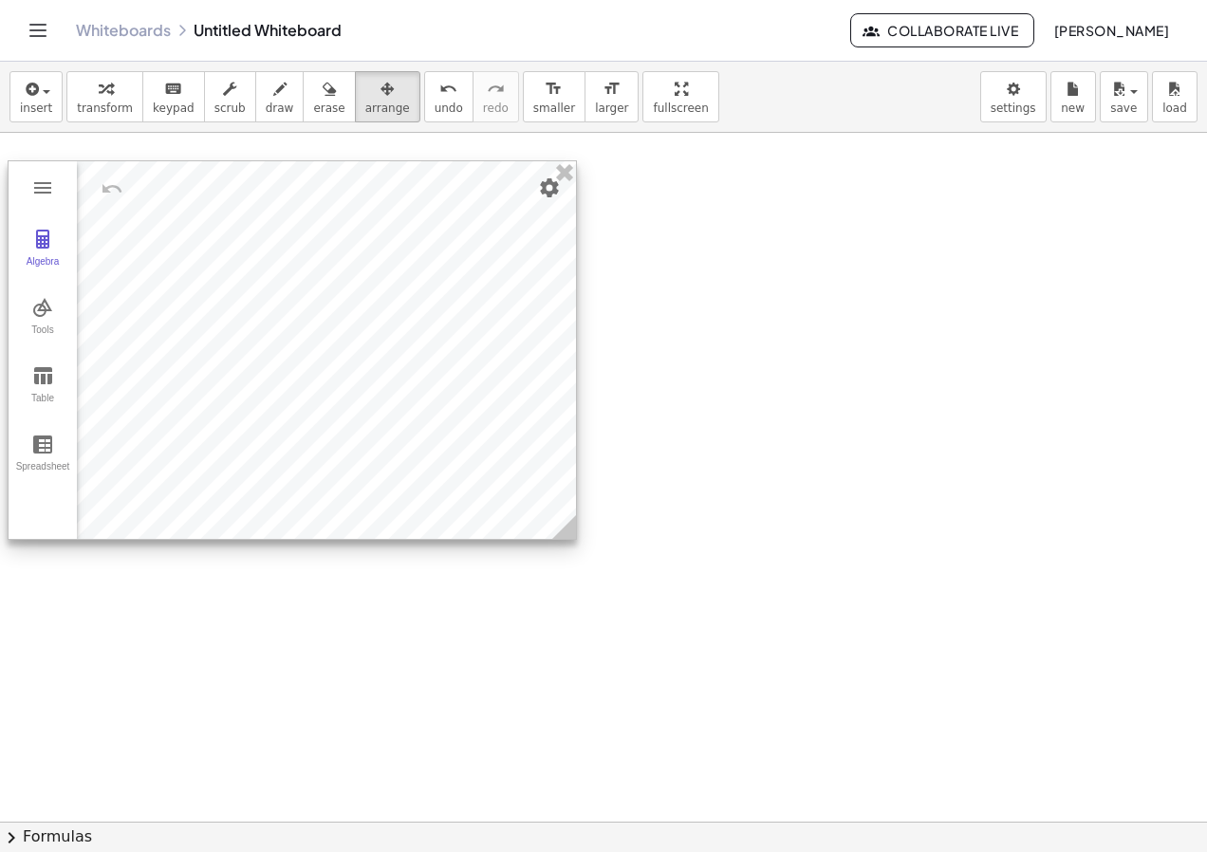
drag, startPoint x: 273, startPoint y: 319, endPoint x: 161, endPoint y: 277, distance: 119.5
click at [161, 277] on div at bounding box center [292, 350] width 567 height 378
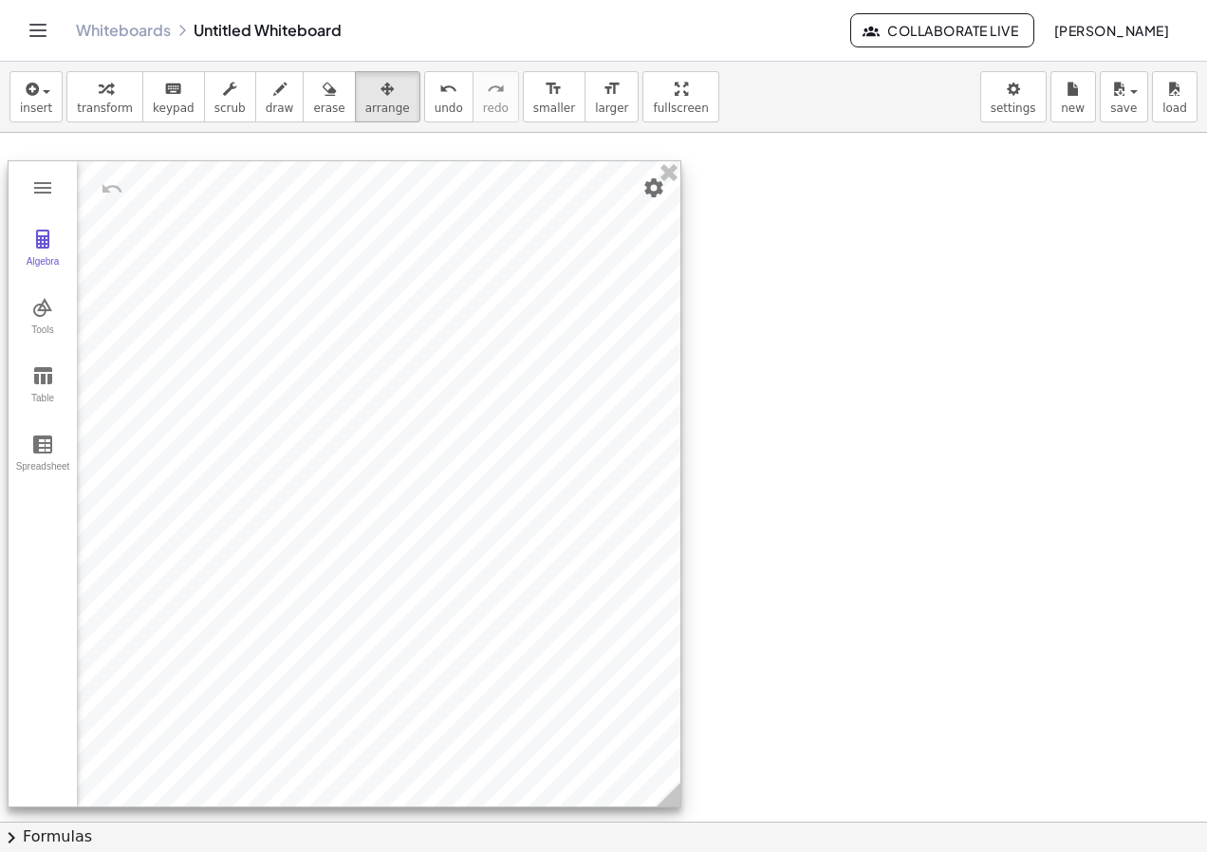
drag, startPoint x: 562, startPoint y: 526, endPoint x: 666, endPoint y: 793, distance: 287.3
click at [666, 793] on circle at bounding box center [672, 798] width 33 height 33
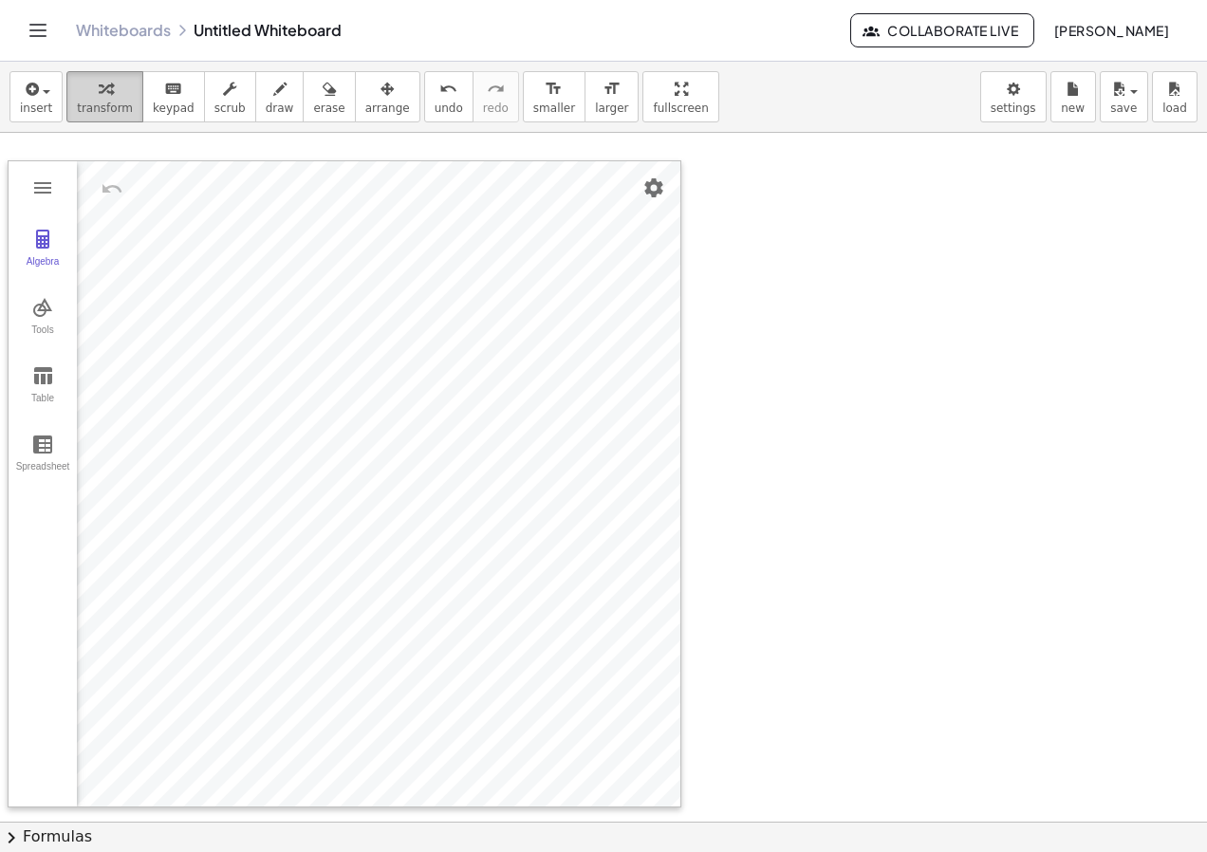
click at [99, 91] on icon "button" at bounding box center [105, 89] width 13 height 23
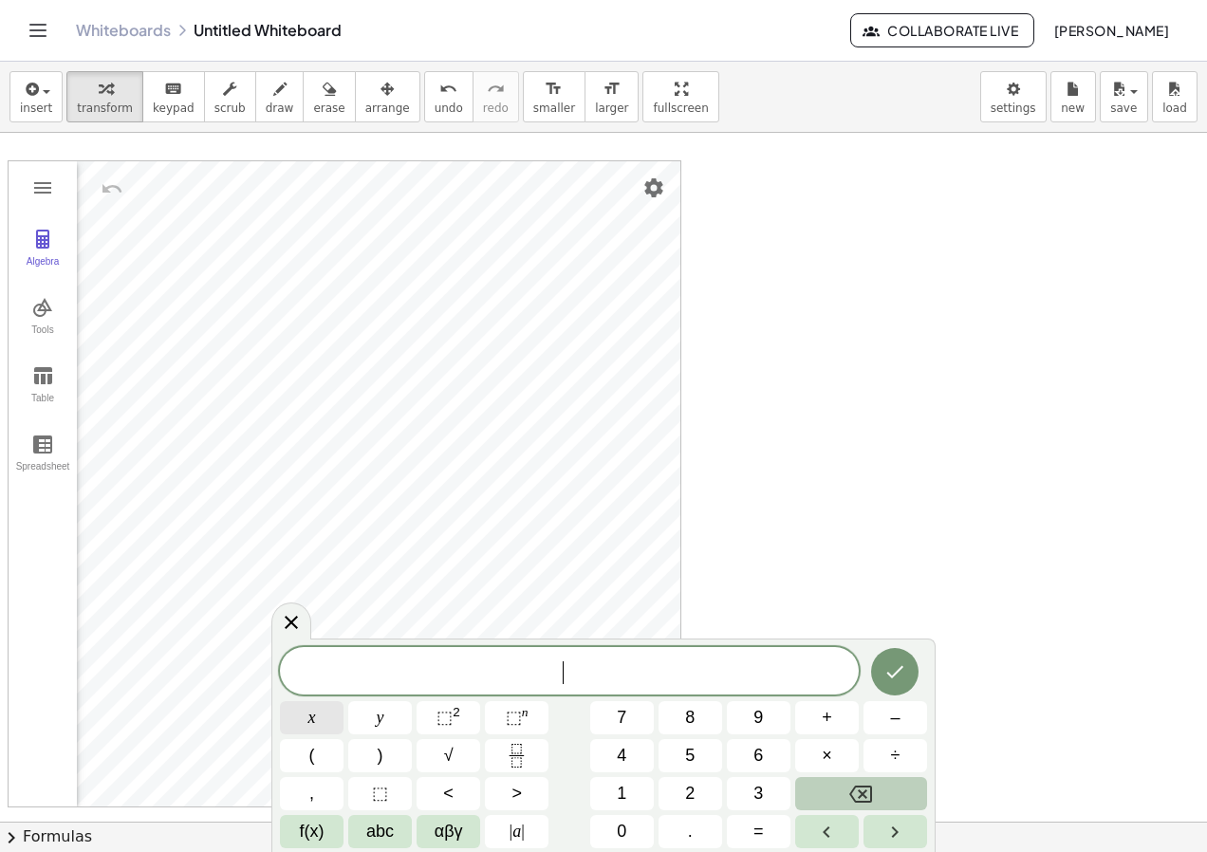
click at [293, 724] on button "x" at bounding box center [312, 717] width 64 height 33
click at [828, 838] on icon "Left arrow" at bounding box center [826, 832] width 23 height 23
click at [586, 670] on span "​ x" at bounding box center [569, 673] width 579 height 27
click at [828, 832] on icon "Left arrow" at bounding box center [826, 832] width 23 height 23
click at [577, 673] on span "​ x" at bounding box center [569, 673] width 579 height 27
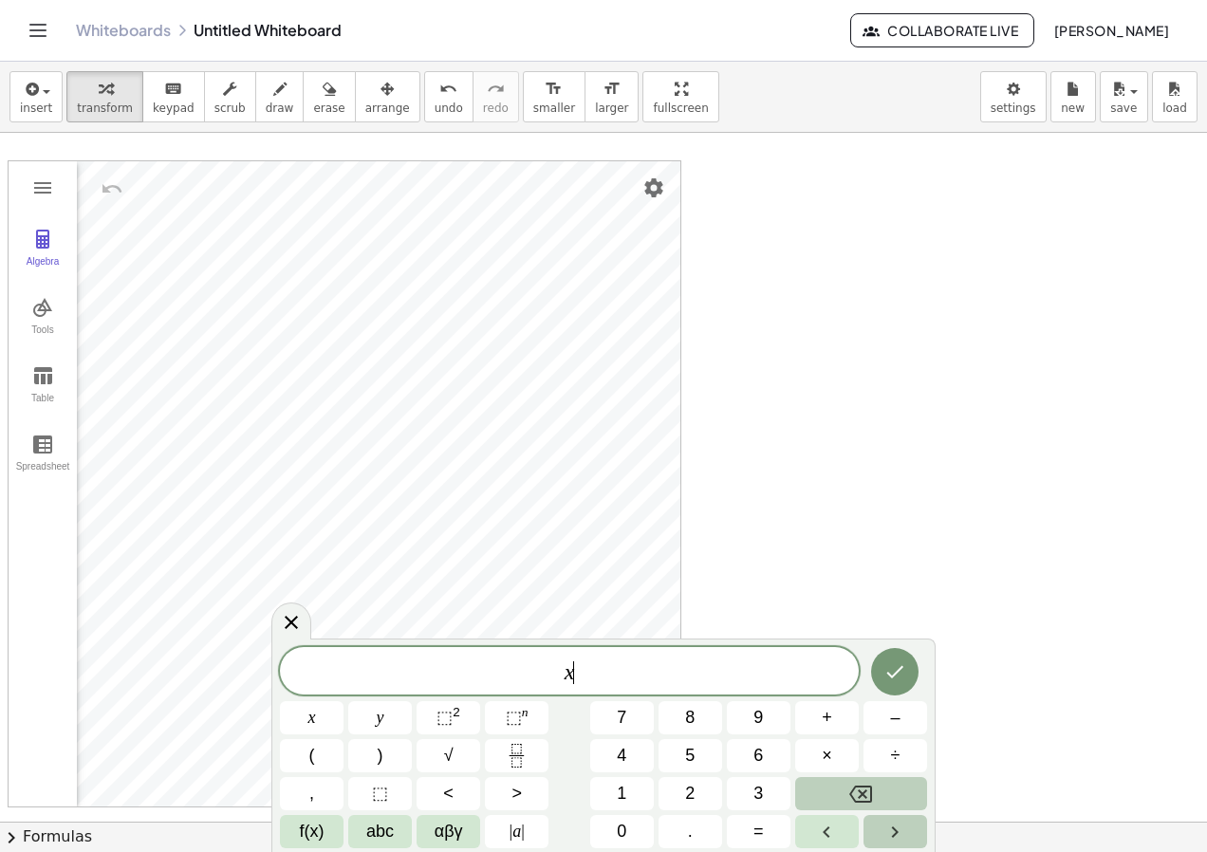
click at [877, 834] on button "Right arrow" at bounding box center [896, 831] width 64 height 33
click at [382, 835] on span "abc" at bounding box center [380, 832] width 28 height 26
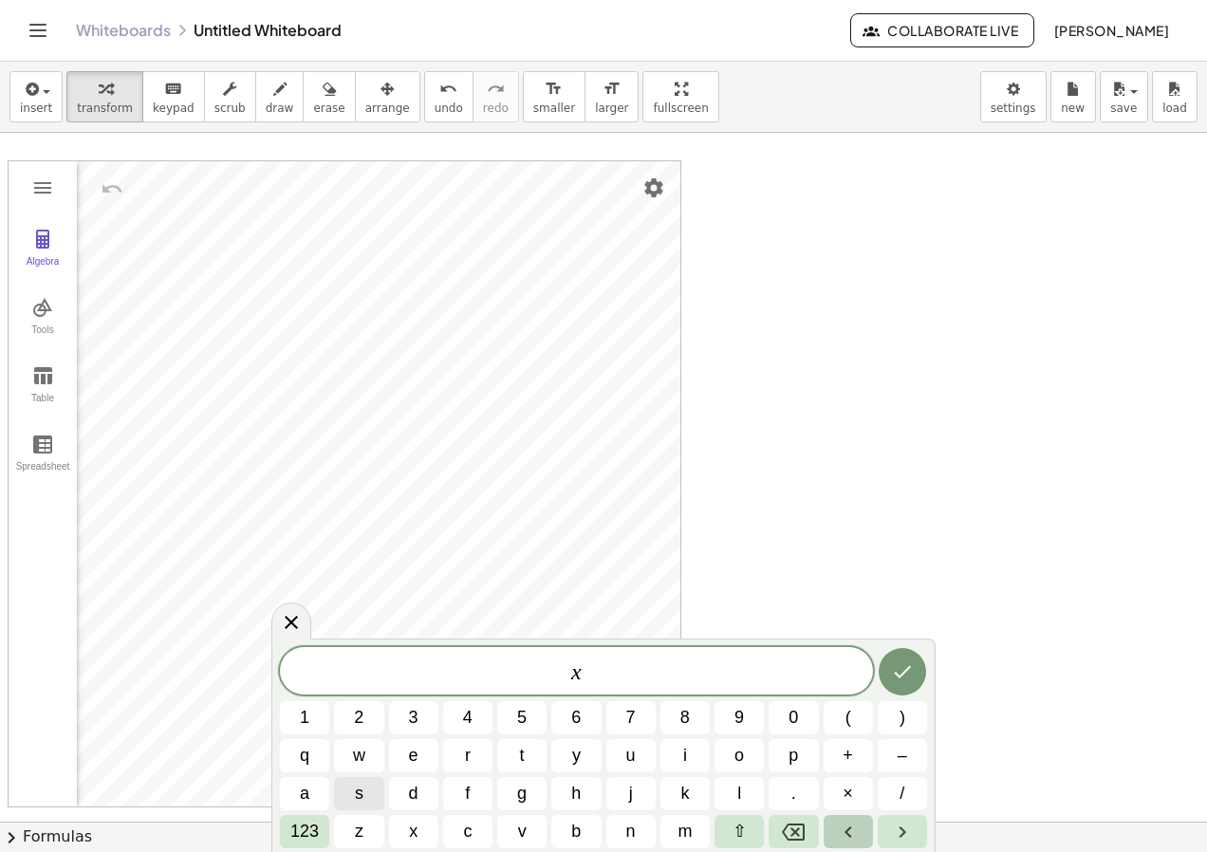
click at [856, 823] on icon "Left arrow" at bounding box center [848, 832] width 23 height 23
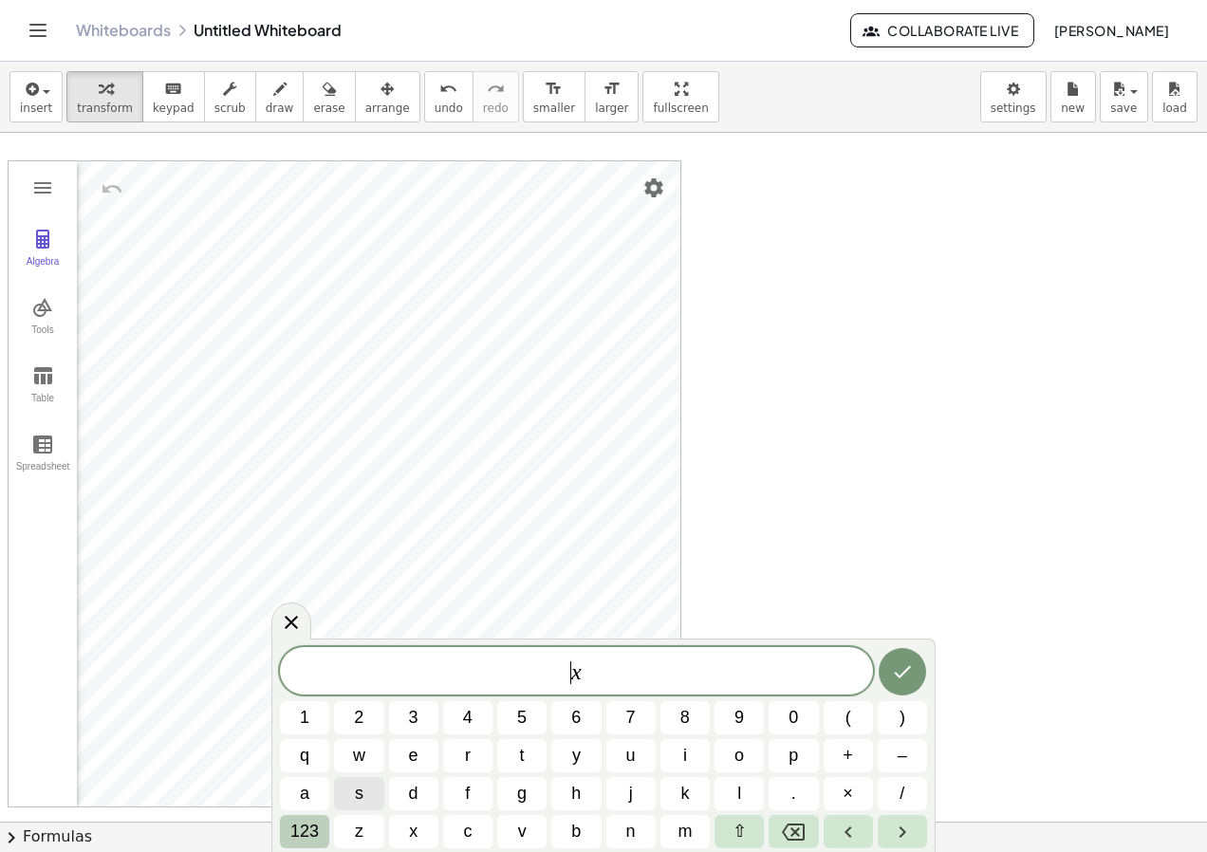
click at [296, 829] on span "123" at bounding box center [304, 832] width 28 height 26
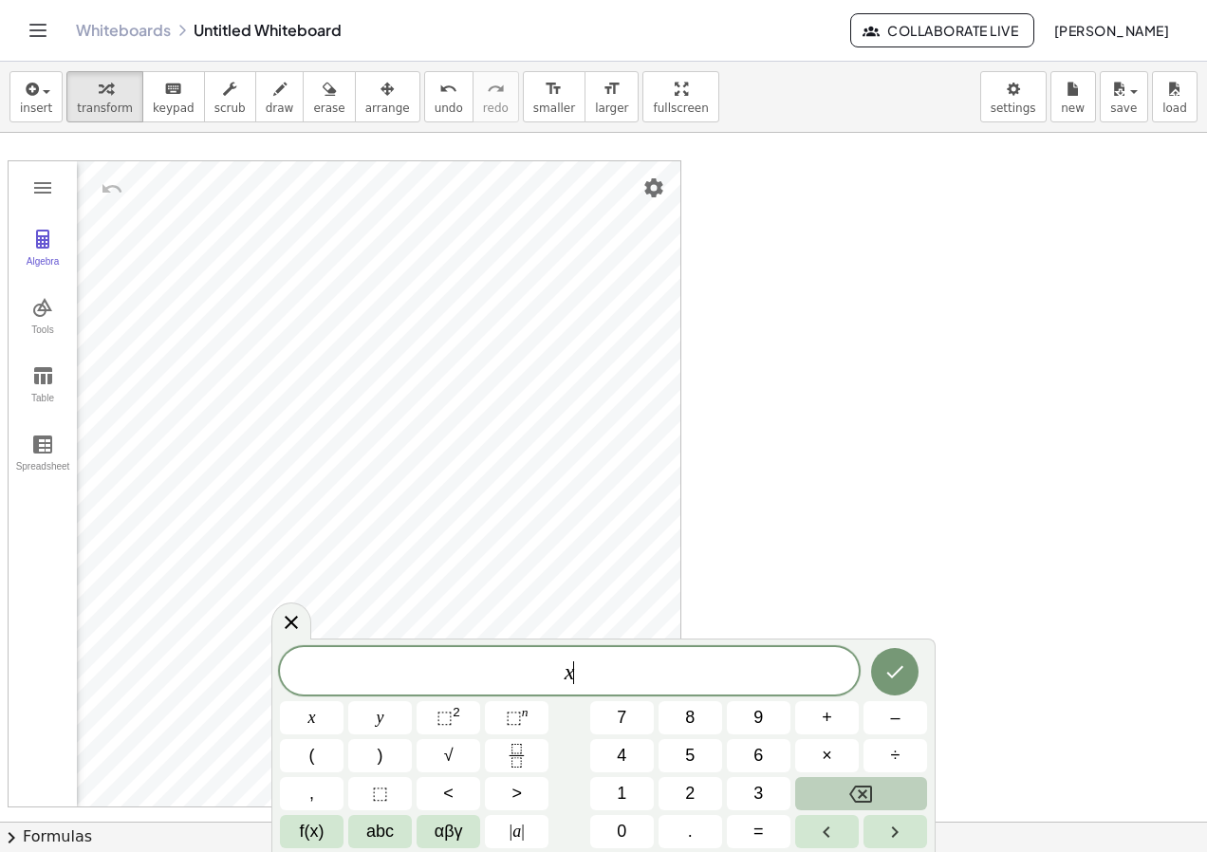
click at [581, 682] on span "x ​" at bounding box center [569, 673] width 579 height 27
click at [897, 826] on icon "Right arrow" at bounding box center [895, 832] width 23 height 23
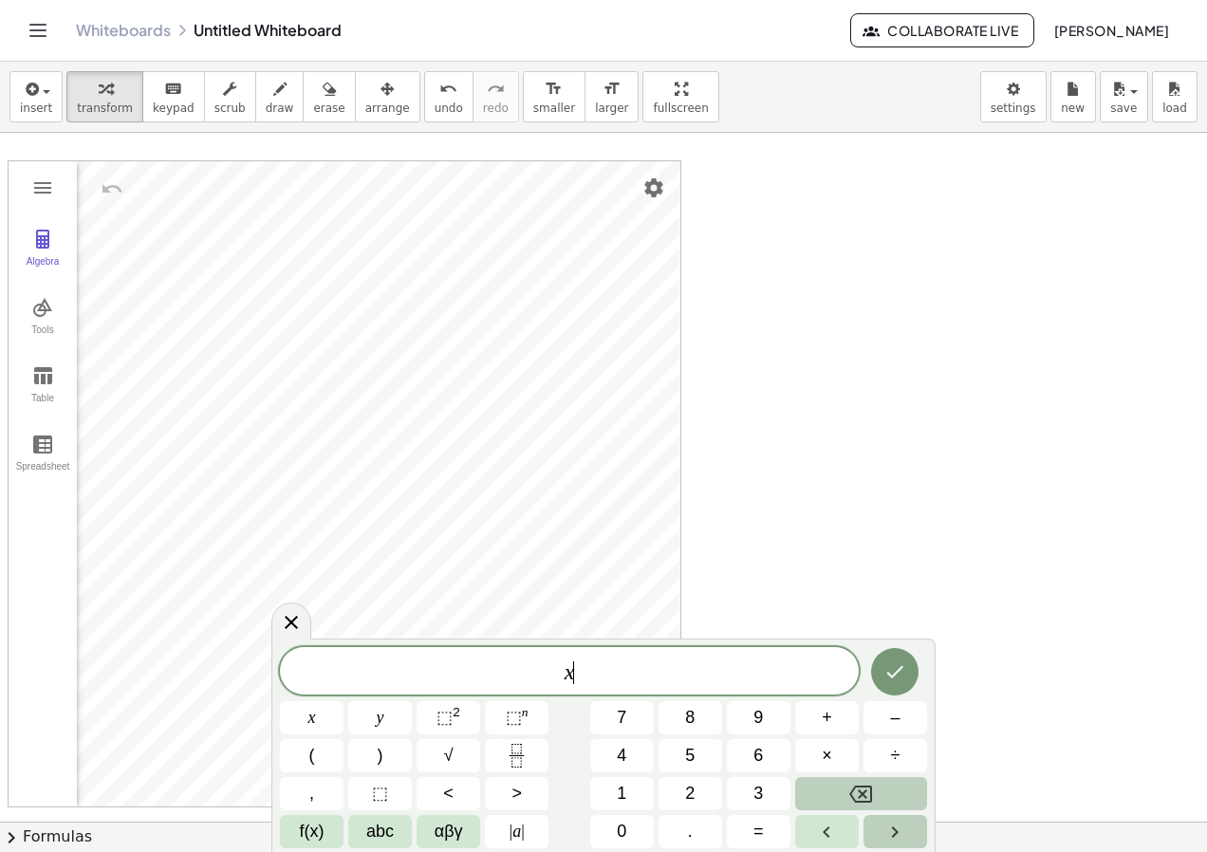
click at [897, 826] on icon "Right arrow" at bounding box center [895, 832] width 23 height 23
click at [430, 837] on button "αβγ" at bounding box center [449, 831] width 64 height 33
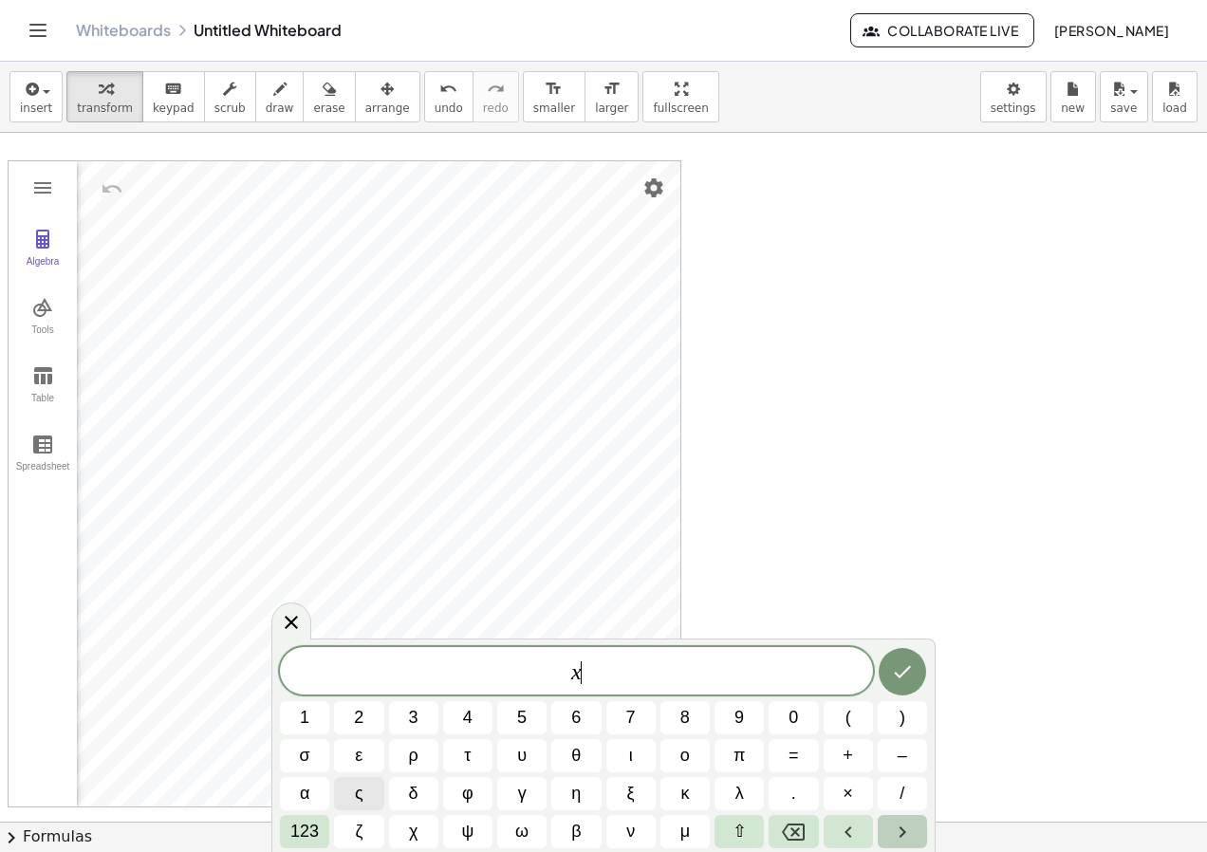
click at [898, 843] on icon "Right arrow" at bounding box center [902, 832] width 23 height 23
click at [899, 841] on icon "Right arrow" at bounding box center [902, 832] width 23 height 23
click at [325, 823] on button "123" at bounding box center [304, 831] width 49 height 33
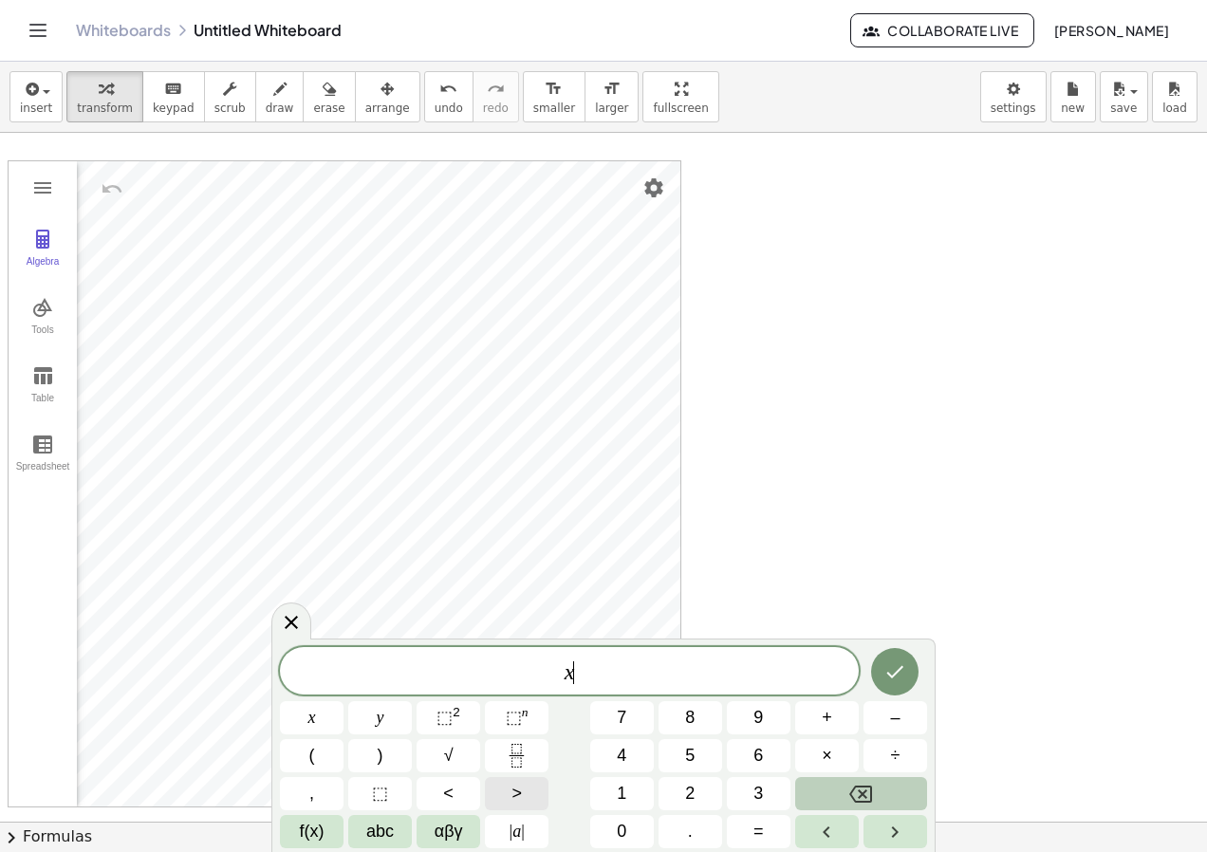
click at [509, 796] on button ">" at bounding box center [517, 793] width 64 height 33
click at [308, 836] on span "f(x)" at bounding box center [312, 832] width 25 height 26
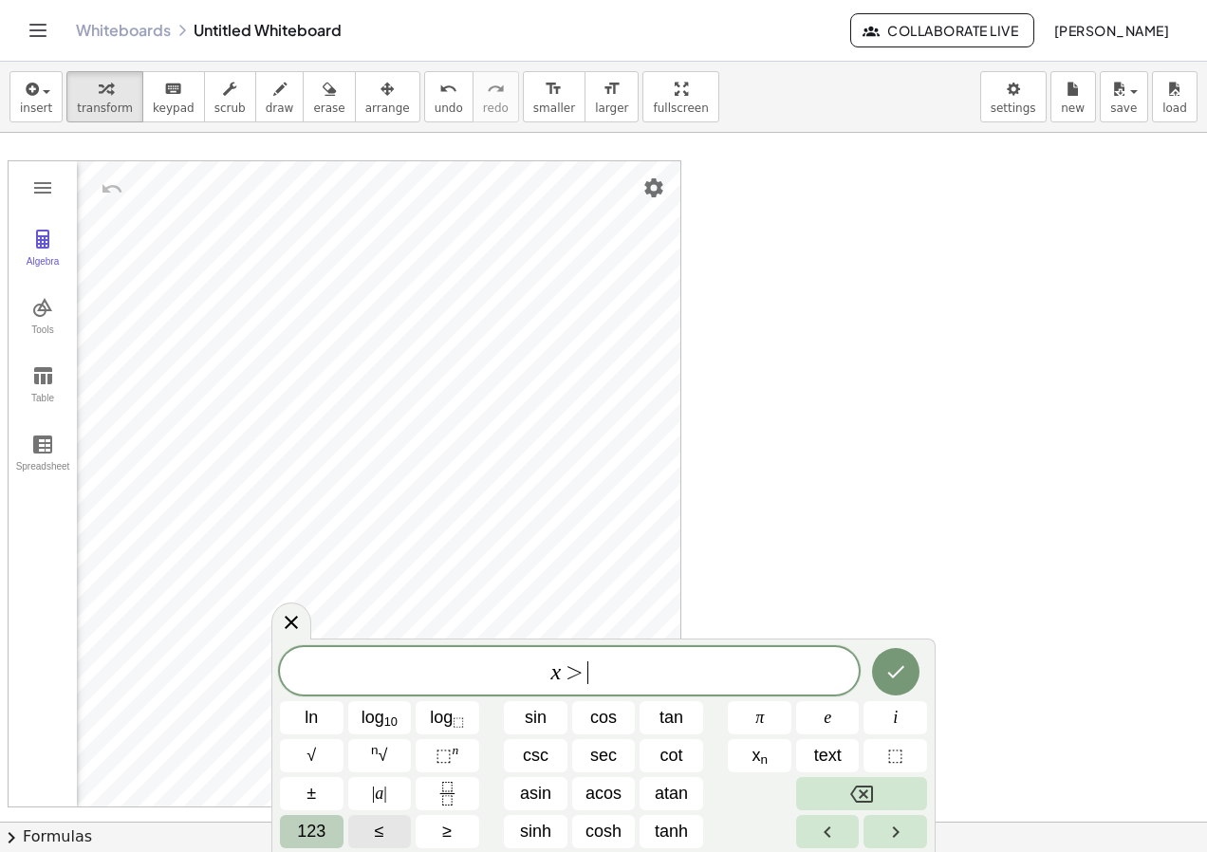
click at [376, 836] on span "≤" at bounding box center [379, 832] width 9 height 26
click at [862, 788] on icon "Backspace" at bounding box center [861, 794] width 23 height 23
click at [844, 797] on button "Backspace" at bounding box center [861, 793] width 131 height 33
click at [298, 828] on span "123" at bounding box center [311, 832] width 28 height 26
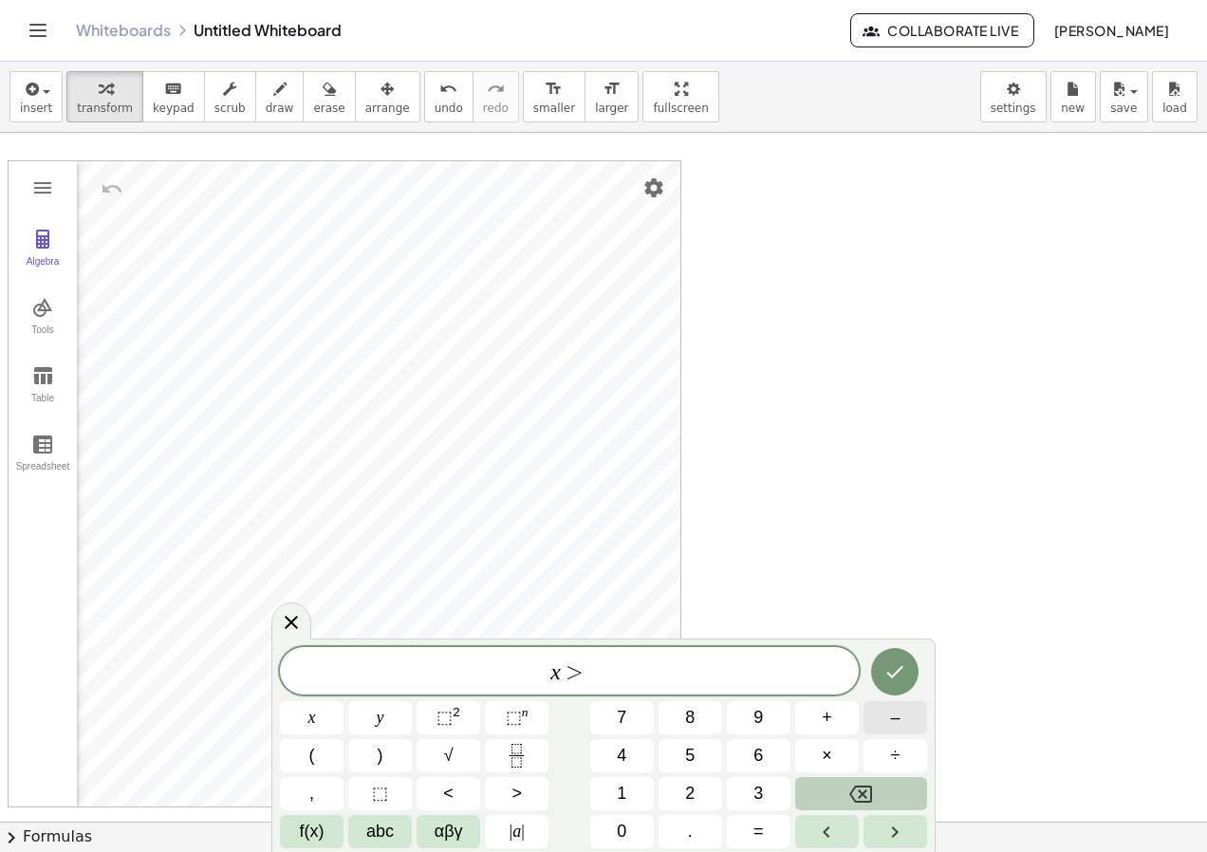
click at [902, 715] on button "–" at bounding box center [896, 717] width 64 height 33
click at [692, 779] on button "2" at bounding box center [691, 793] width 64 height 33
click at [901, 677] on icon "Done" at bounding box center [895, 671] width 23 height 23
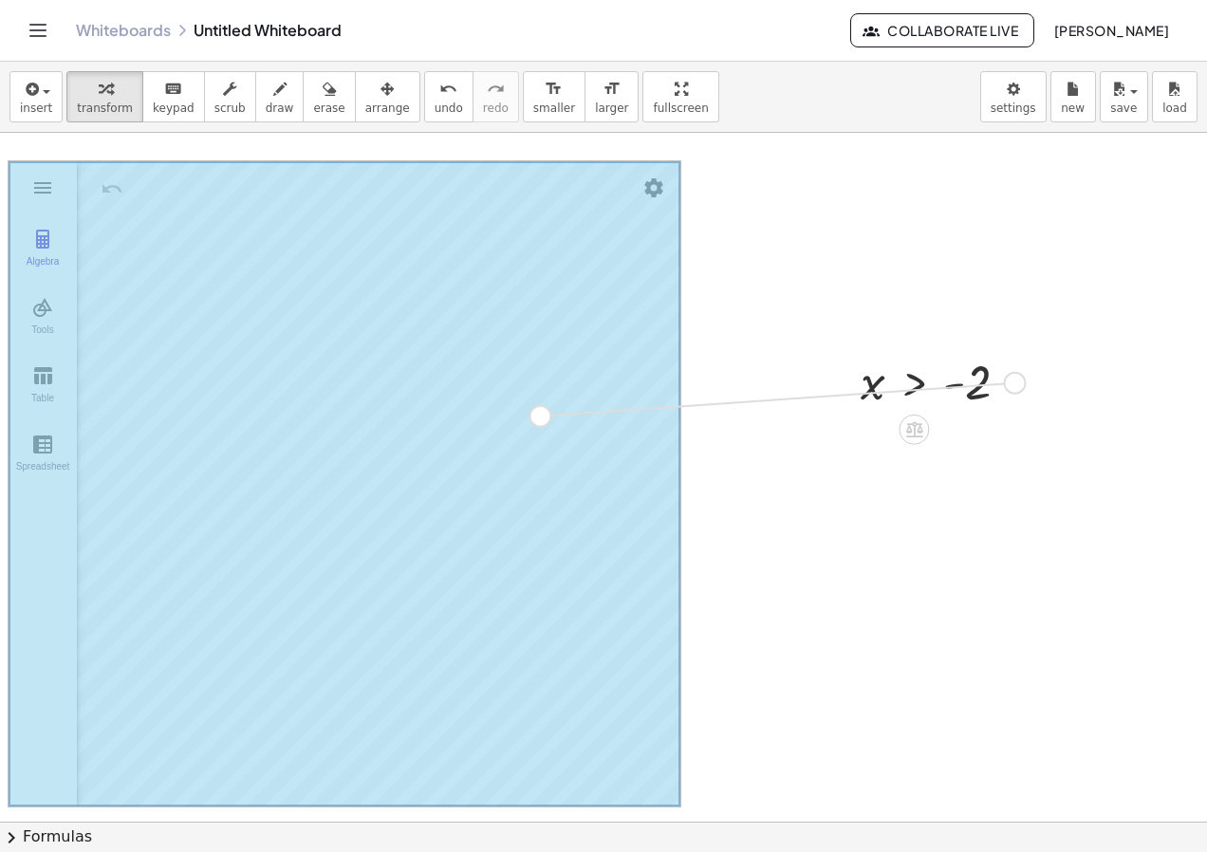
drag, startPoint x: 1016, startPoint y: 390, endPoint x: 502, endPoint y: 425, distance: 515.5
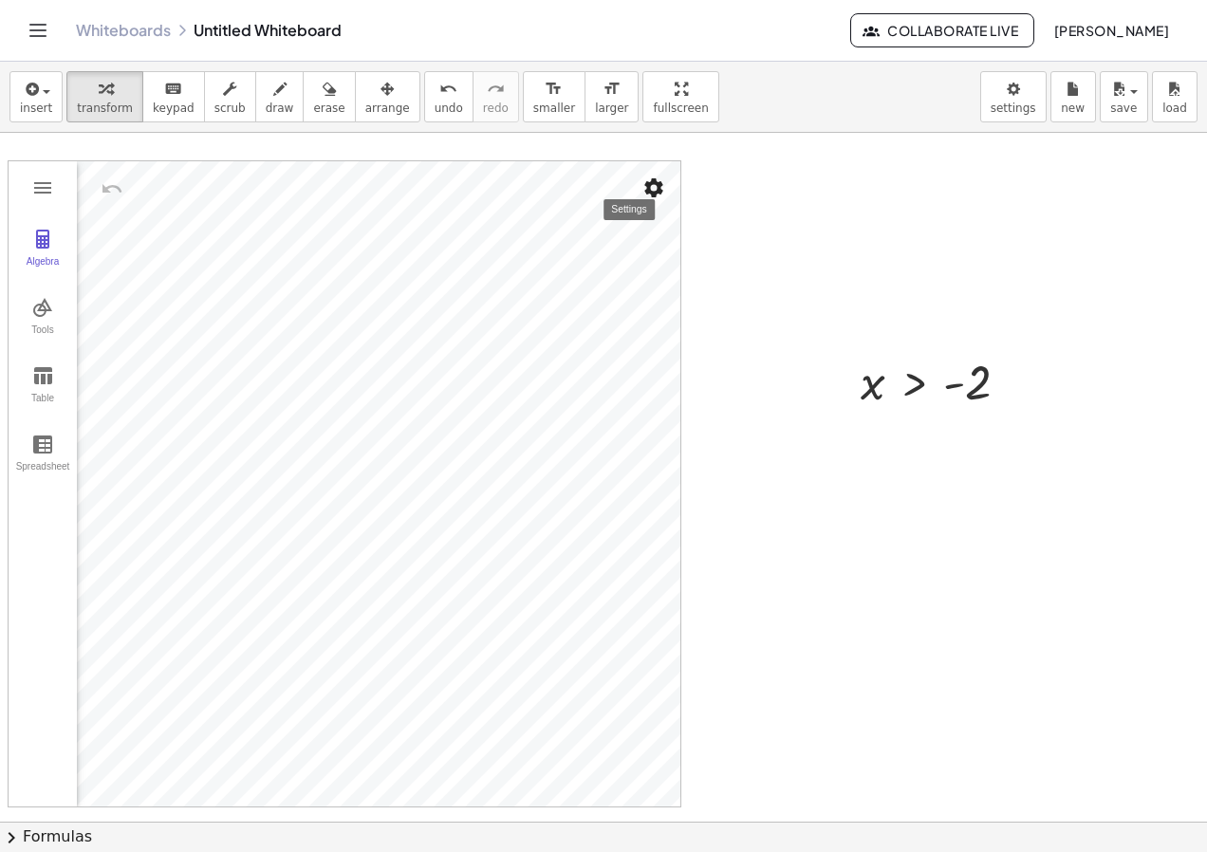
click at [650, 193] on img "Settings" at bounding box center [653, 188] width 23 height 23
click at [440, 440] on img "Set color" at bounding box center [448, 440] width 23 height 23
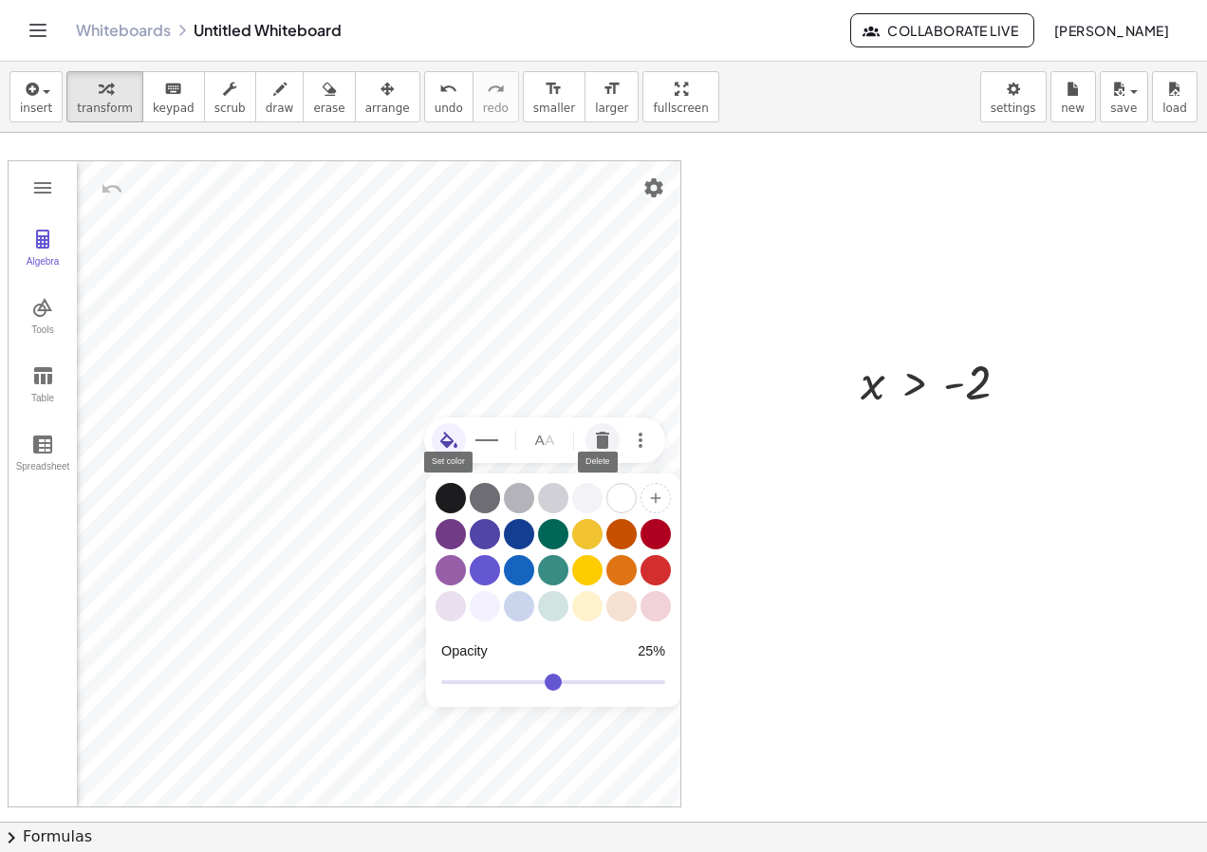
click at [603, 441] on img "Delete" at bounding box center [602, 440] width 23 height 23
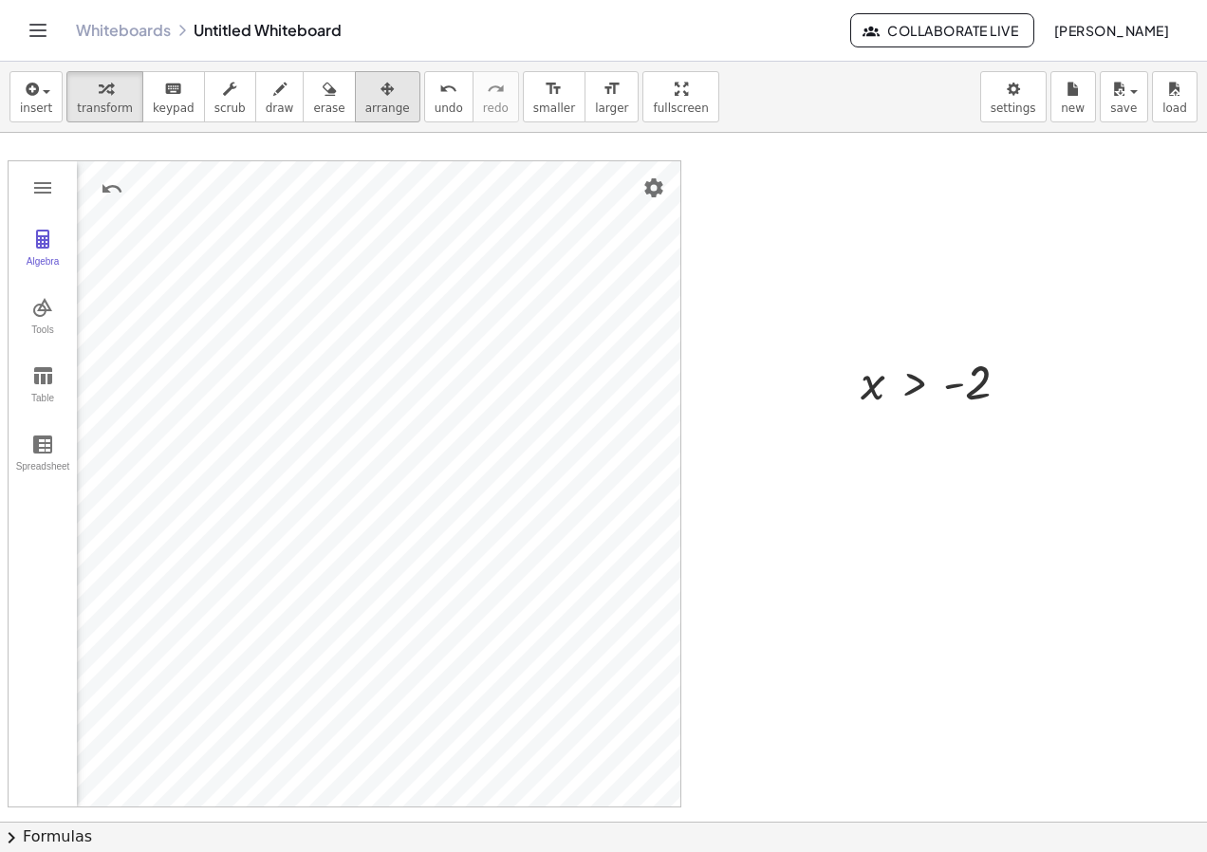
click at [368, 93] on div "button" at bounding box center [387, 88] width 45 height 23
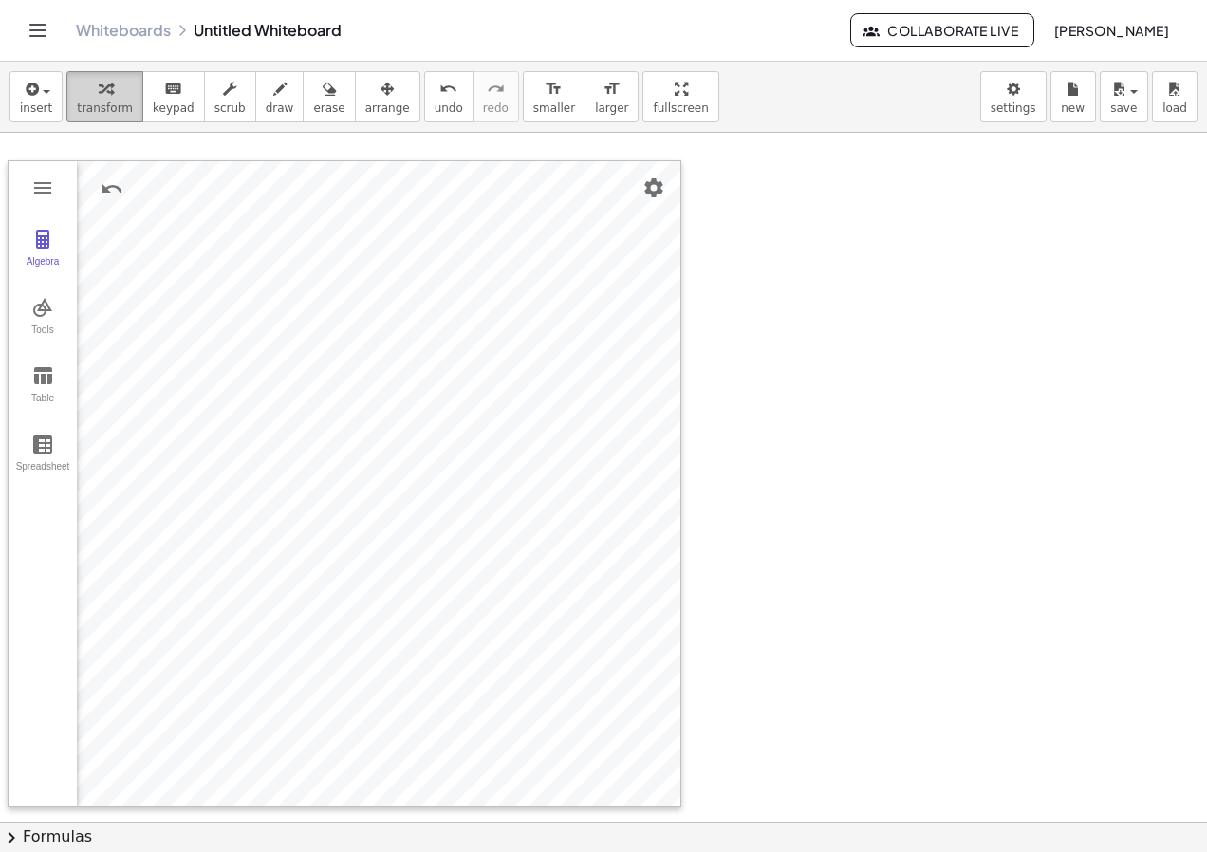
click at [121, 91] on div "button" at bounding box center [105, 88] width 56 height 23
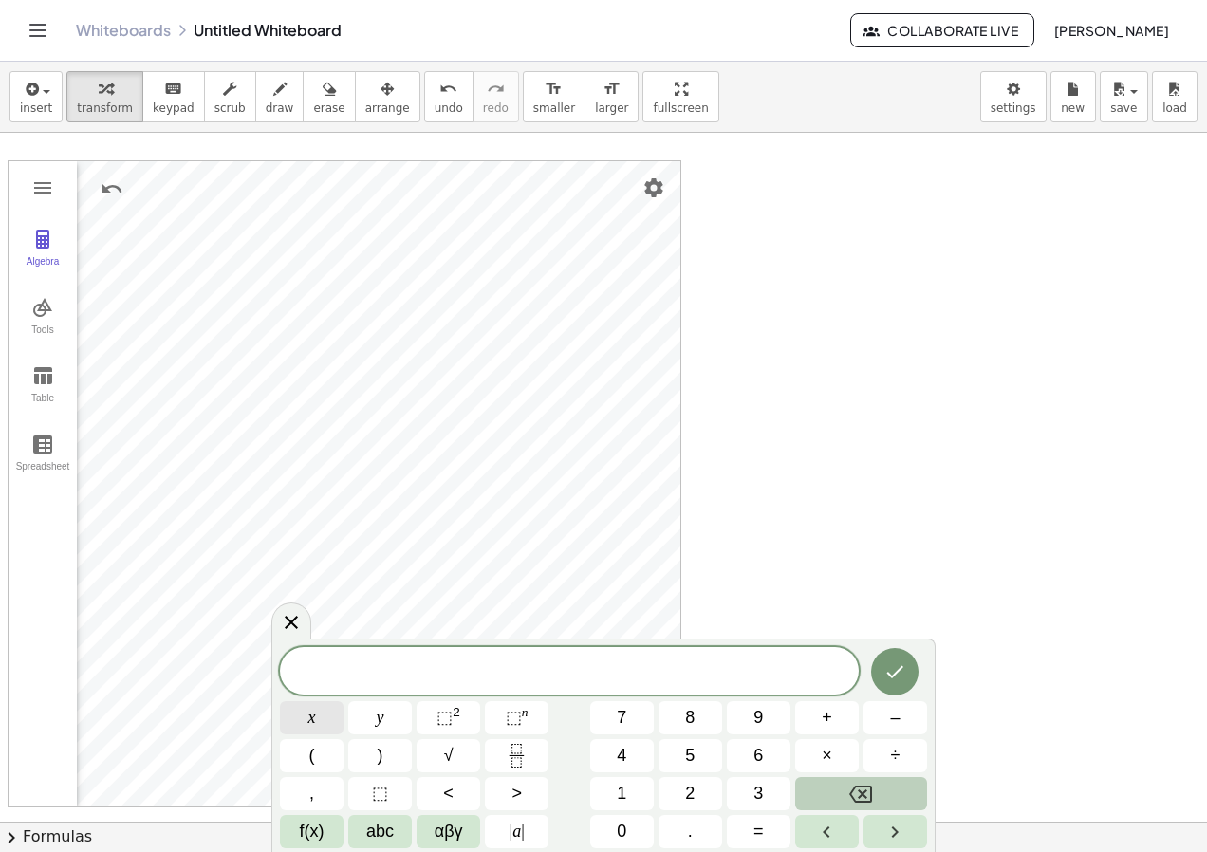
click at [312, 732] on button "x" at bounding box center [312, 717] width 64 height 33
click at [453, 835] on span "αβγ" at bounding box center [449, 832] width 28 height 26
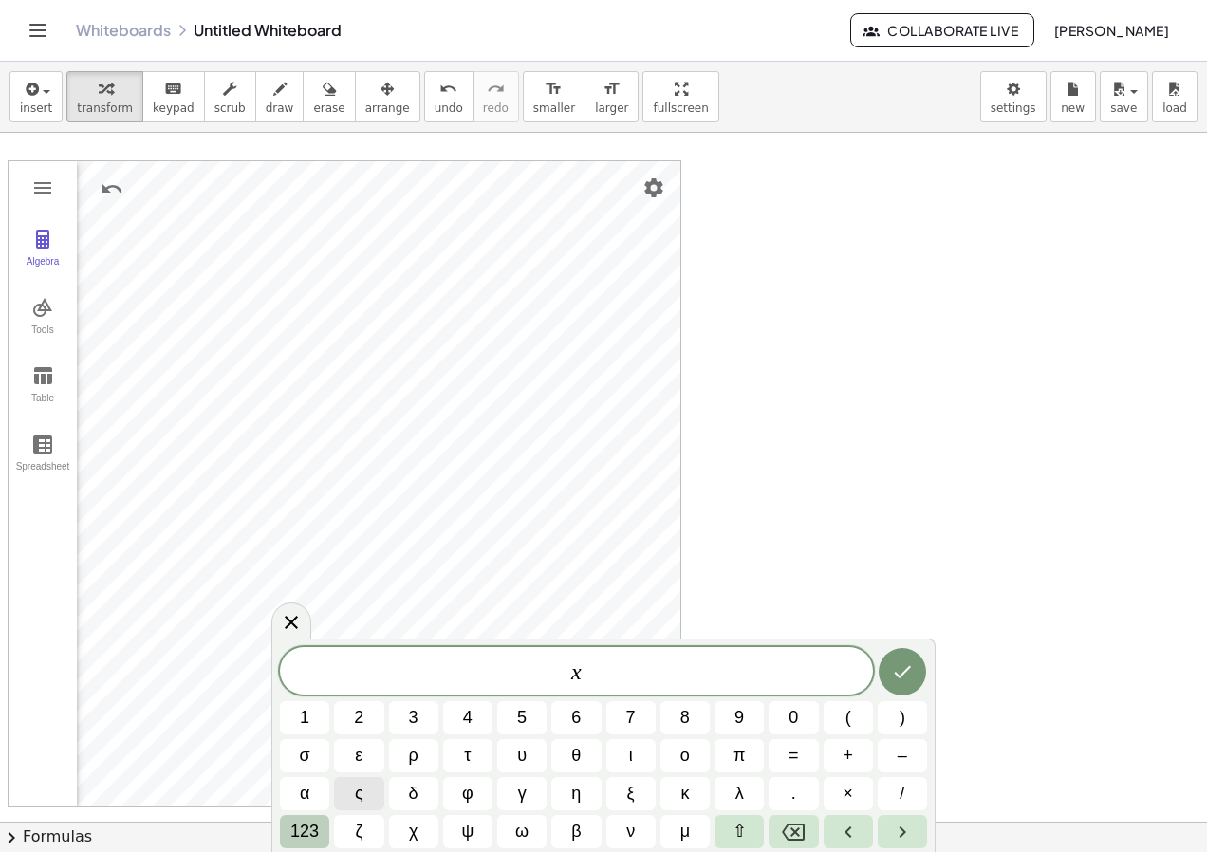
click at [288, 828] on button "123" at bounding box center [304, 831] width 49 height 33
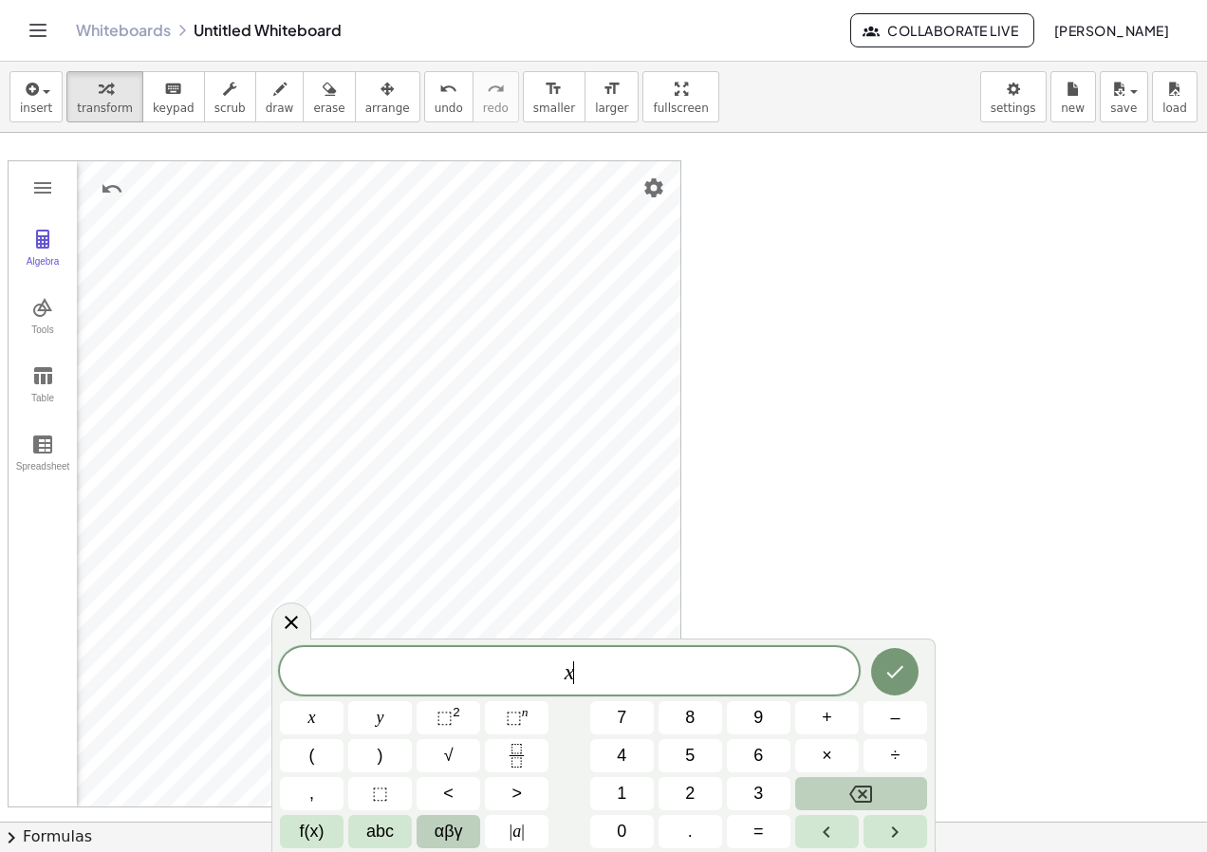
click at [455, 834] on span "αβγ" at bounding box center [449, 832] width 28 height 26
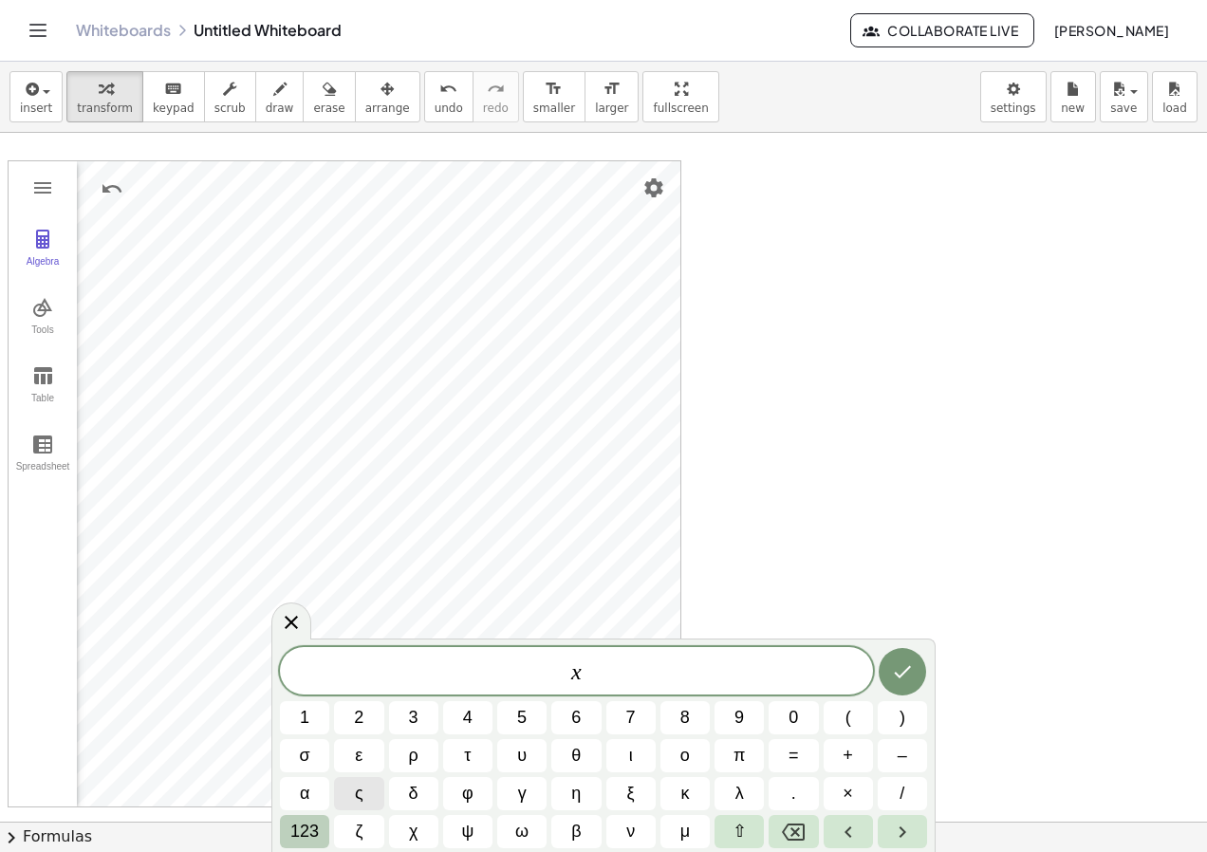
click at [290, 821] on span "123" at bounding box center [304, 832] width 28 height 26
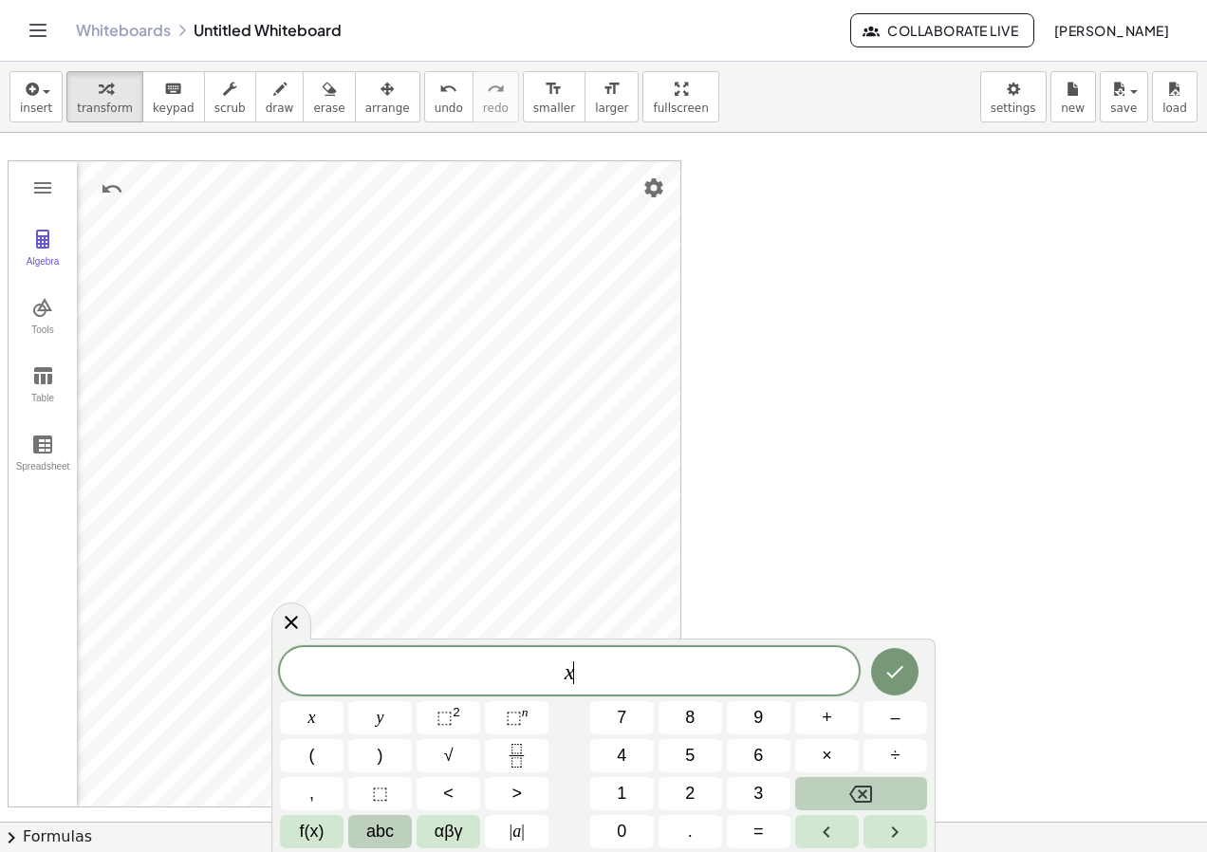
click at [386, 841] on span "abc" at bounding box center [380, 832] width 28 height 26
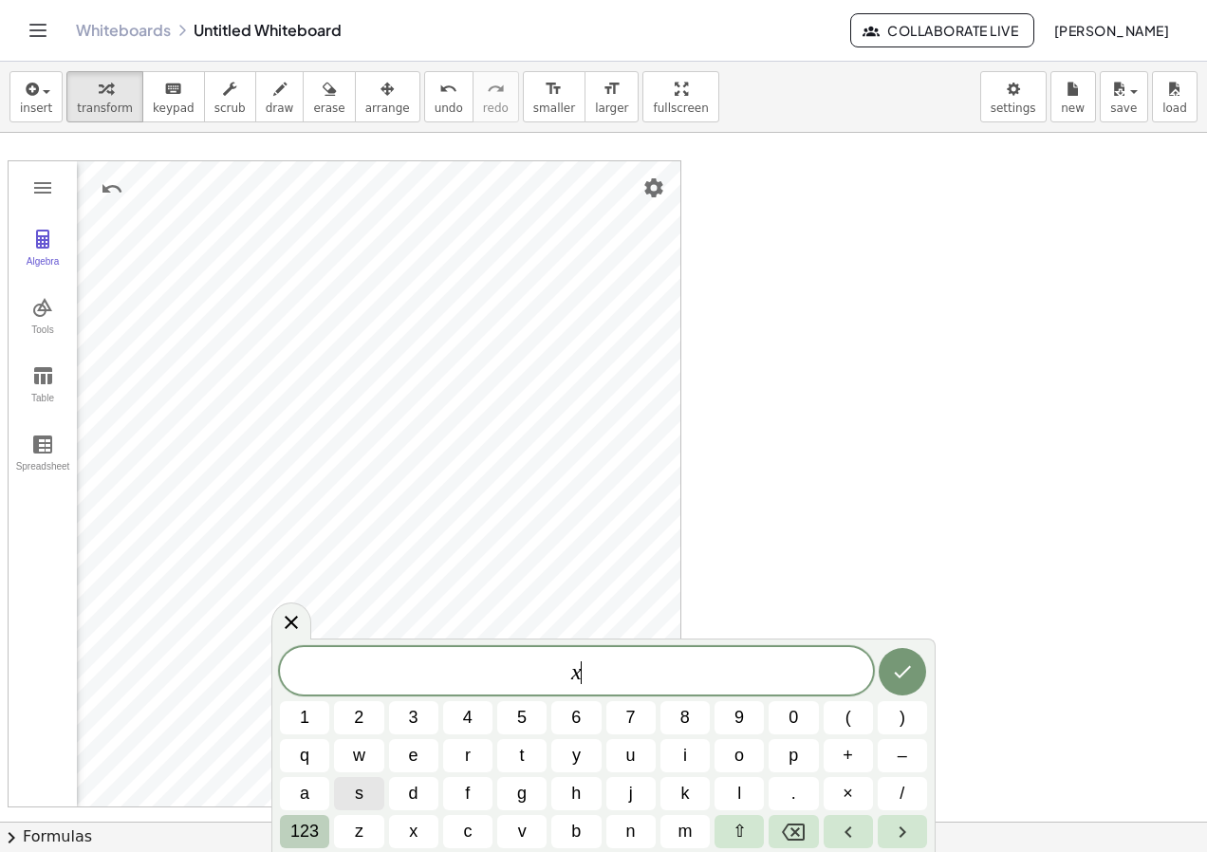
click at [300, 844] on span "123" at bounding box center [304, 832] width 28 height 26
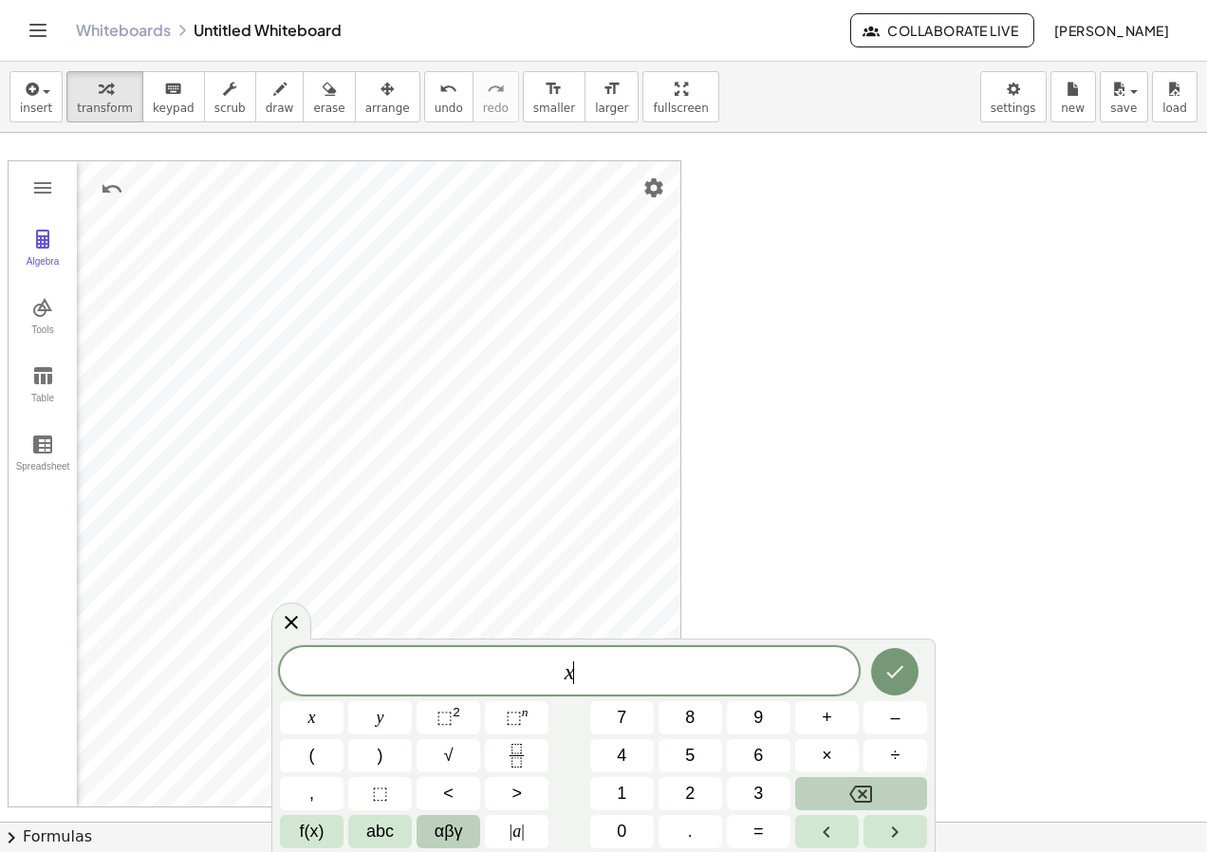
click at [461, 827] on span "αβγ" at bounding box center [449, 832] width 28 height 26
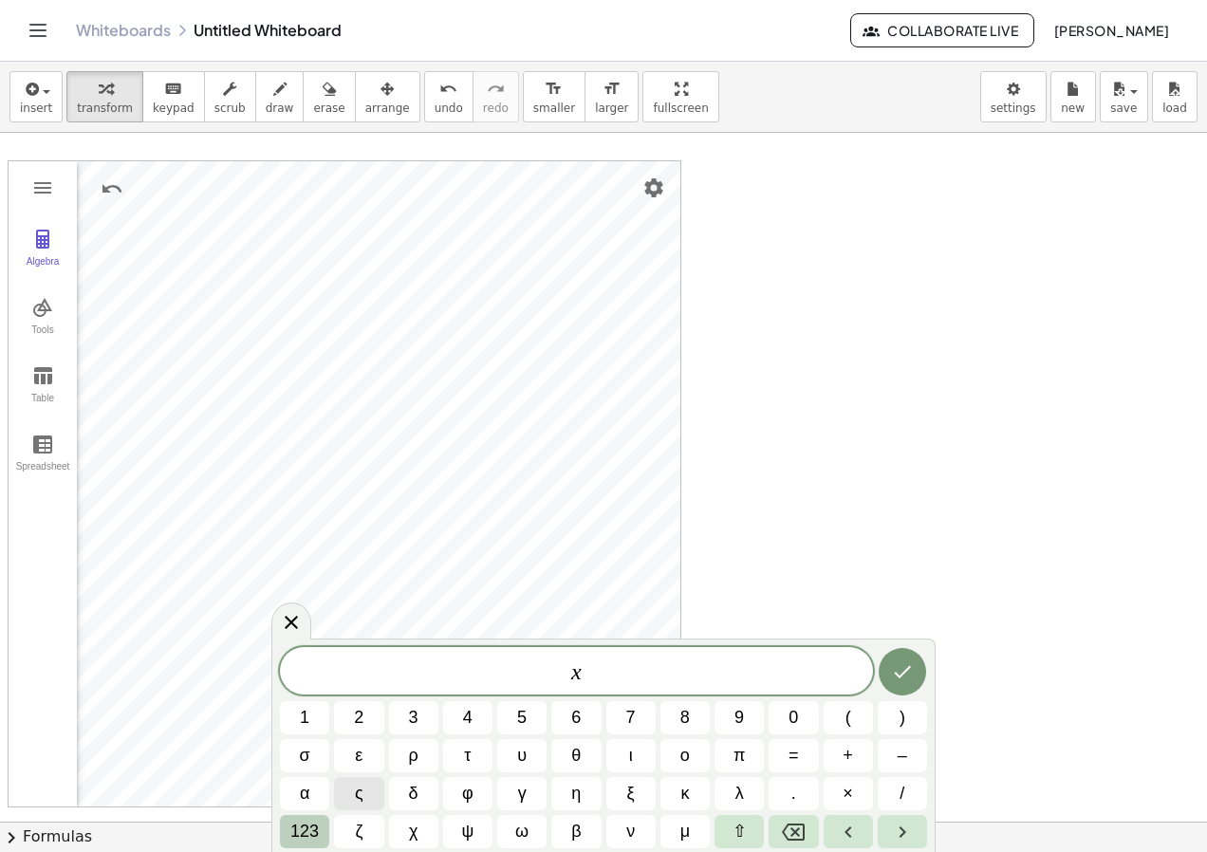
click at [312, 845] on button "123" at bounding box center [304, 831] width 49 height 33
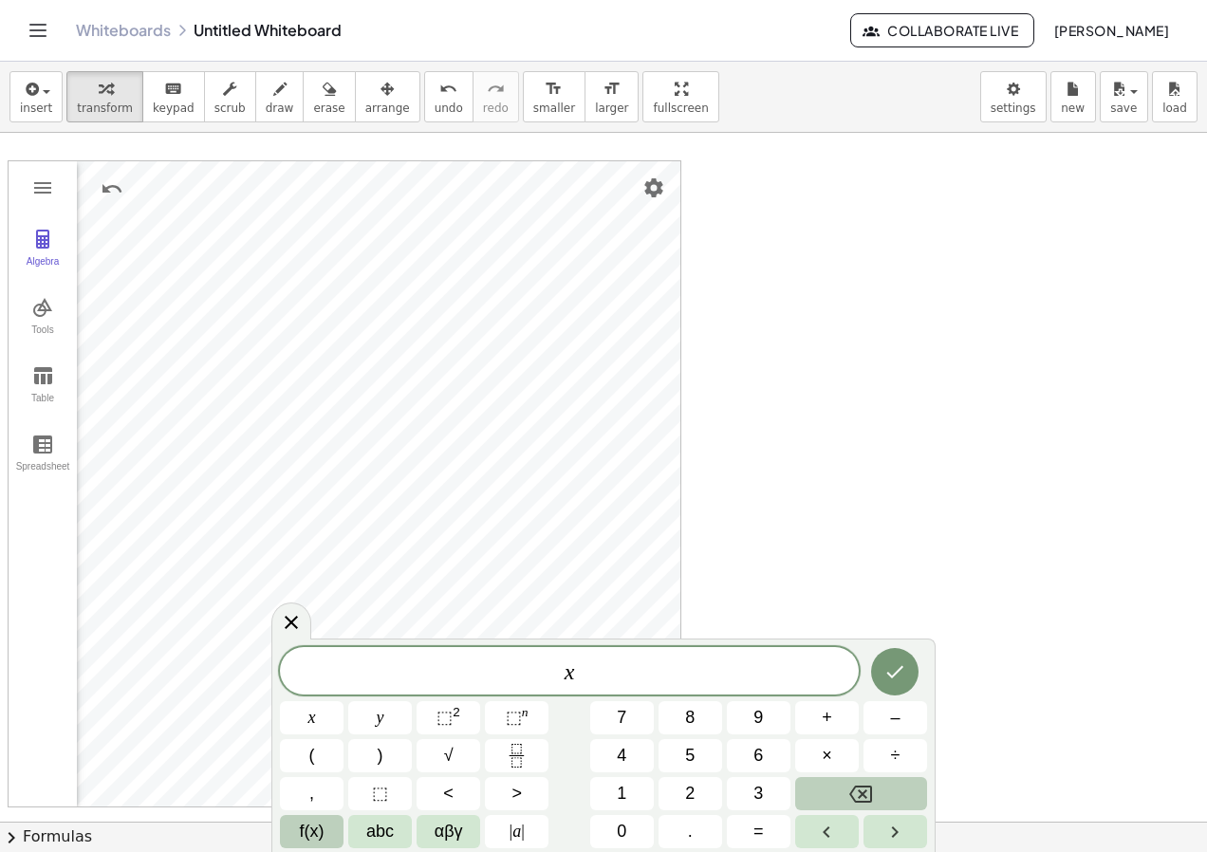
click at [291, 838] on button "f(x)" at bounding box center [312, 831] width 64 height 33
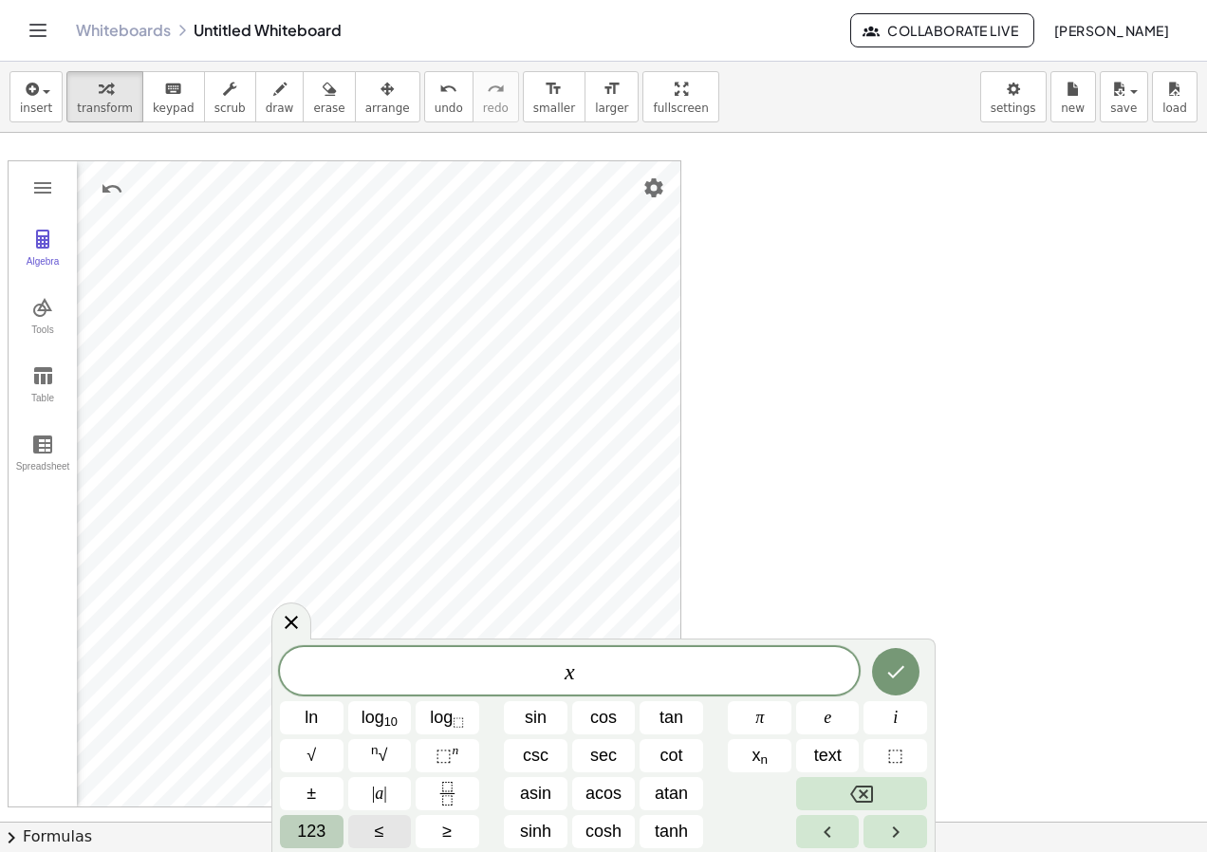
click at [380, 828] on span "≤" at bounding box center [379, 832] width 9 height 26
click at [313, 825] on span "123" at bounding box center [311, 832] width 28 height 26
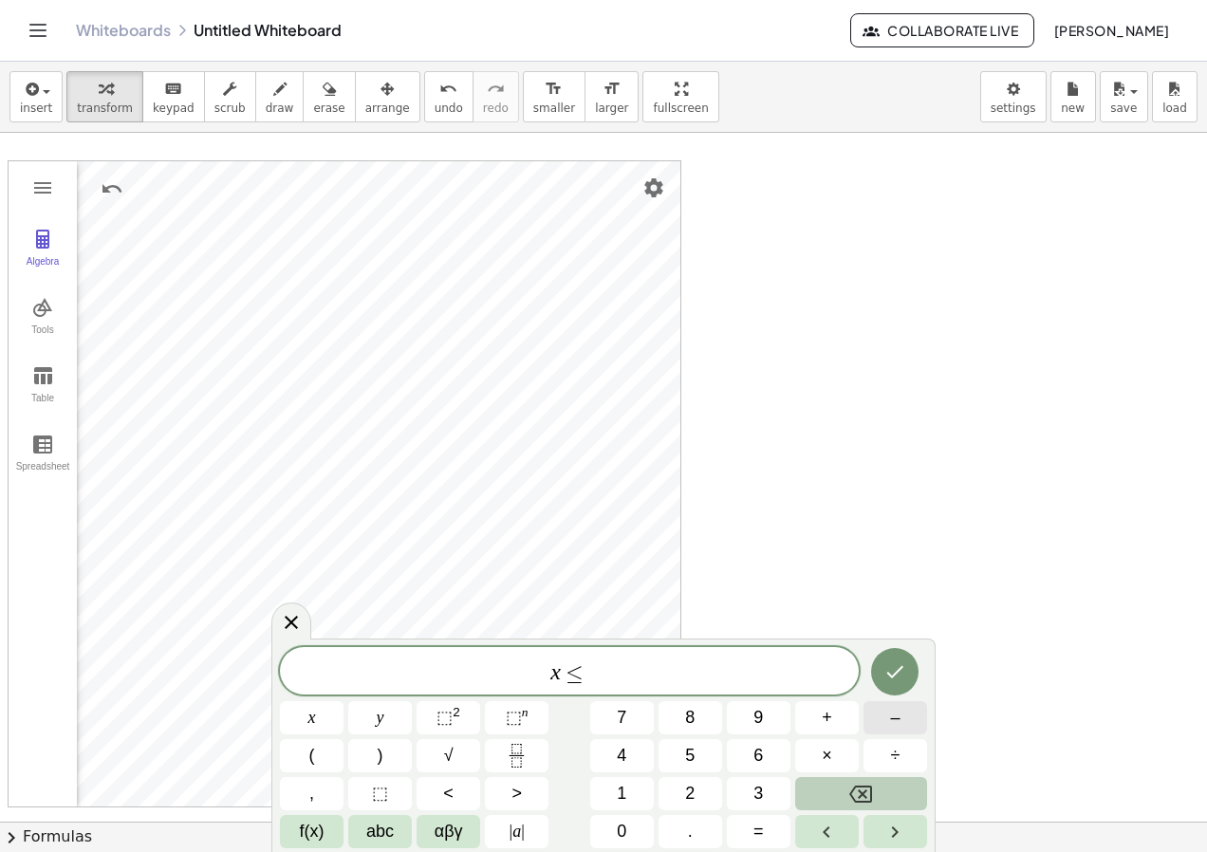
click at [915, 723] on button "–" at bounding box center [896, 717] width 64 height 33
click at [631, 747] on button "4" at bounding box center [622, 755] width 64 height 33
click at [890, 677] on icon "Done" at bounding box center [895, 671] width 23 height 23
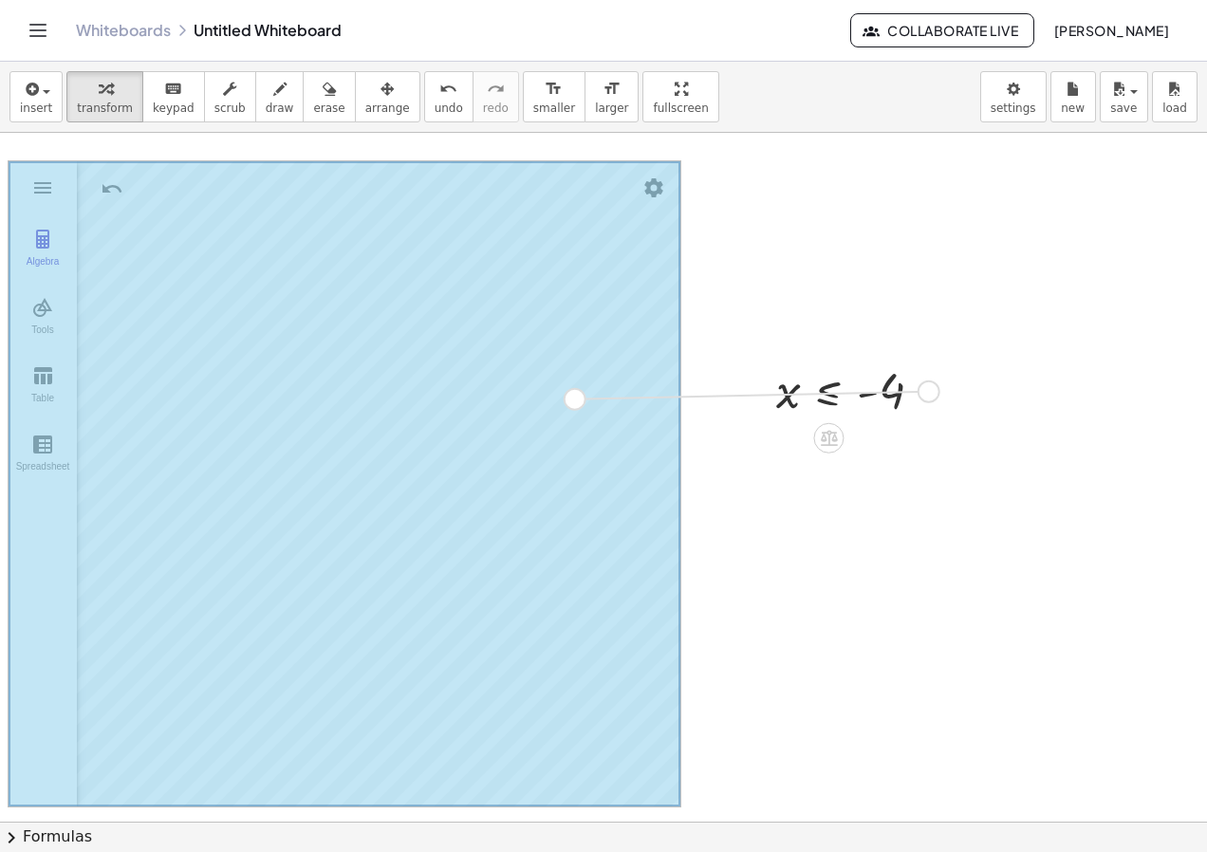
drag, startPoint x: 932, startPoint y: 389, endPoint x: 558, endPoint y: 399, distance: 374.0
